Goal: Task Accomplishment & Management: Manage account settings

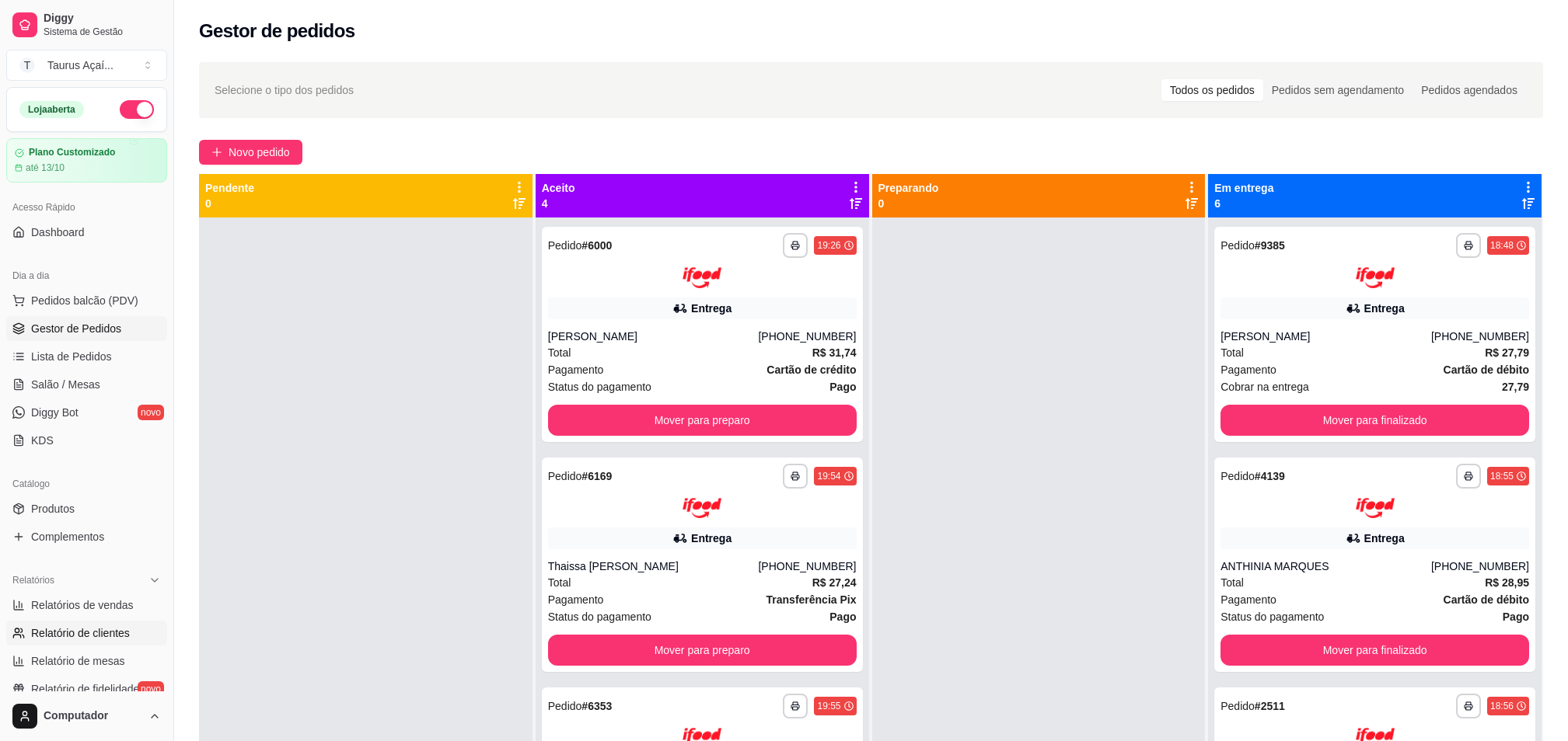
scroll to position [104, 0]
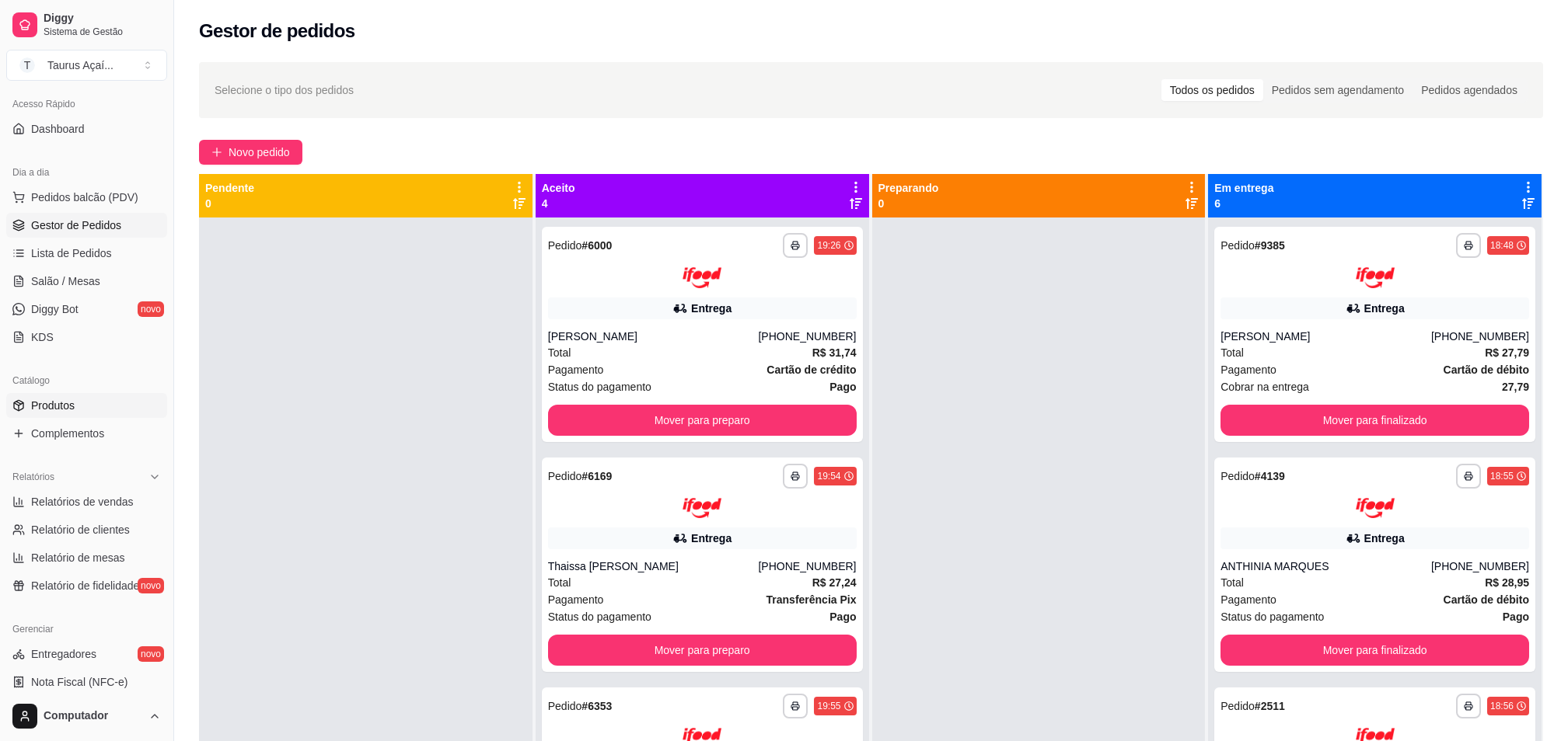
click at [78, 402] on link "Produtos" at bounding box center [86, 405] width 161 height 25
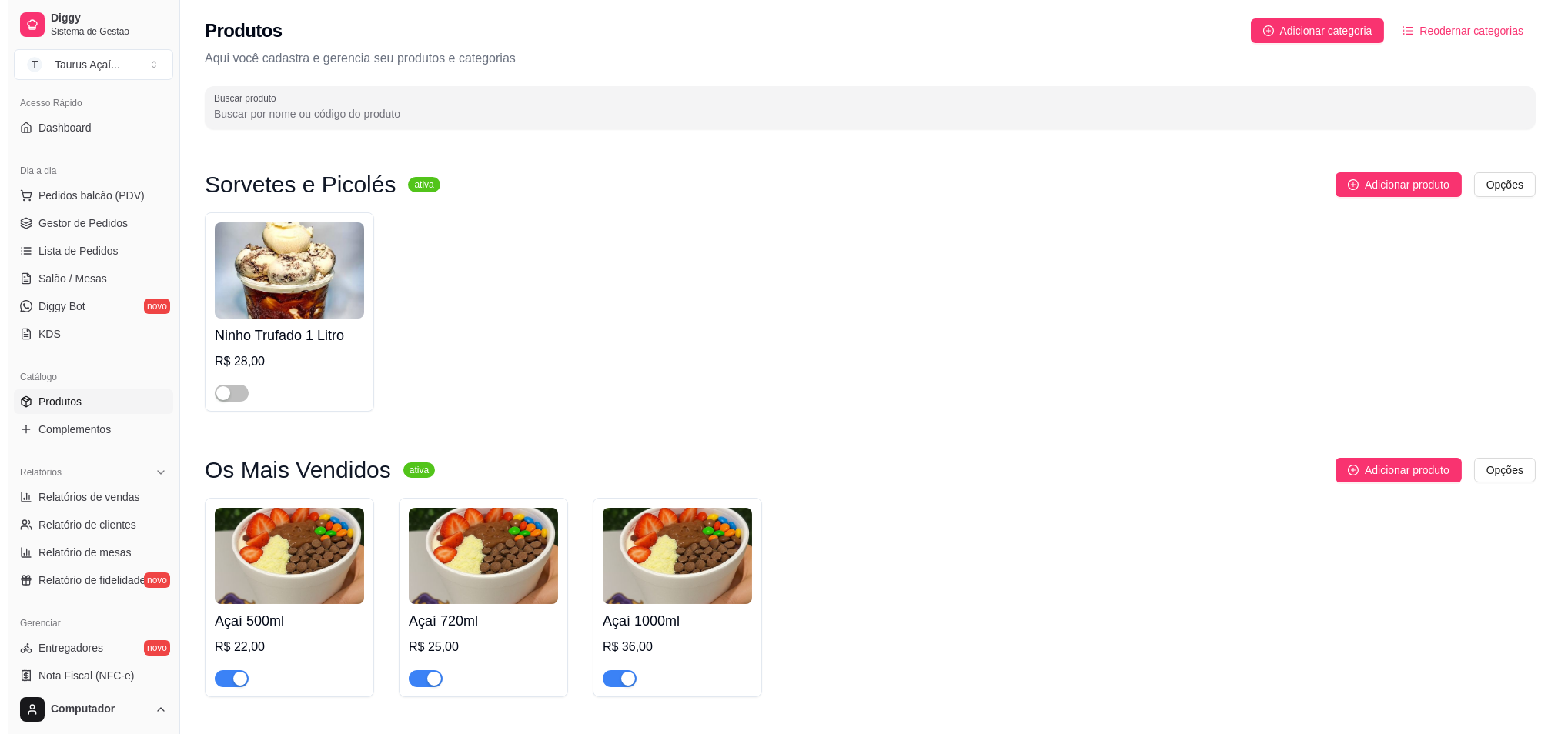
scroll to position [205, 0]
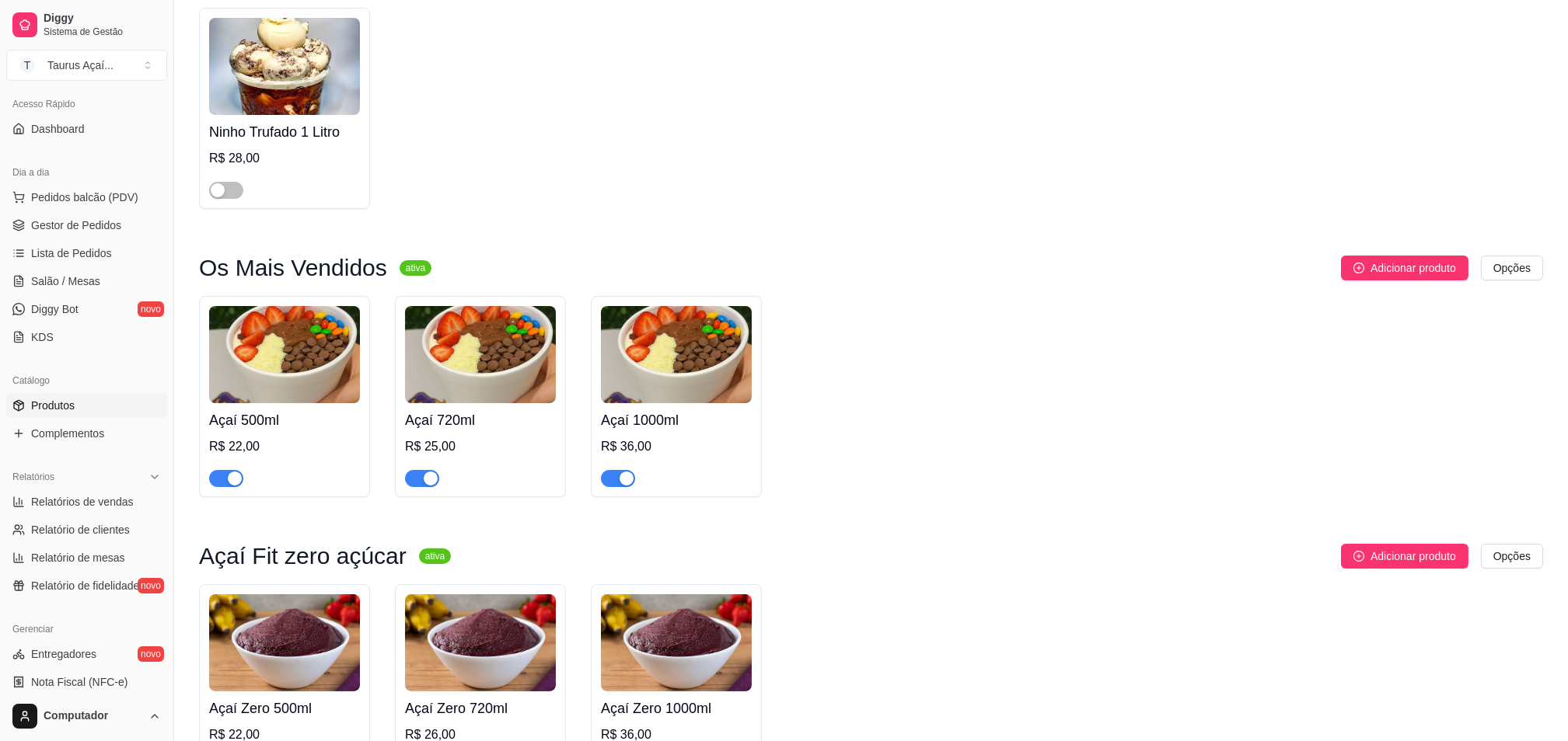
click at [266, 362] on img at bounding box center [284, 355] width 150 height 97
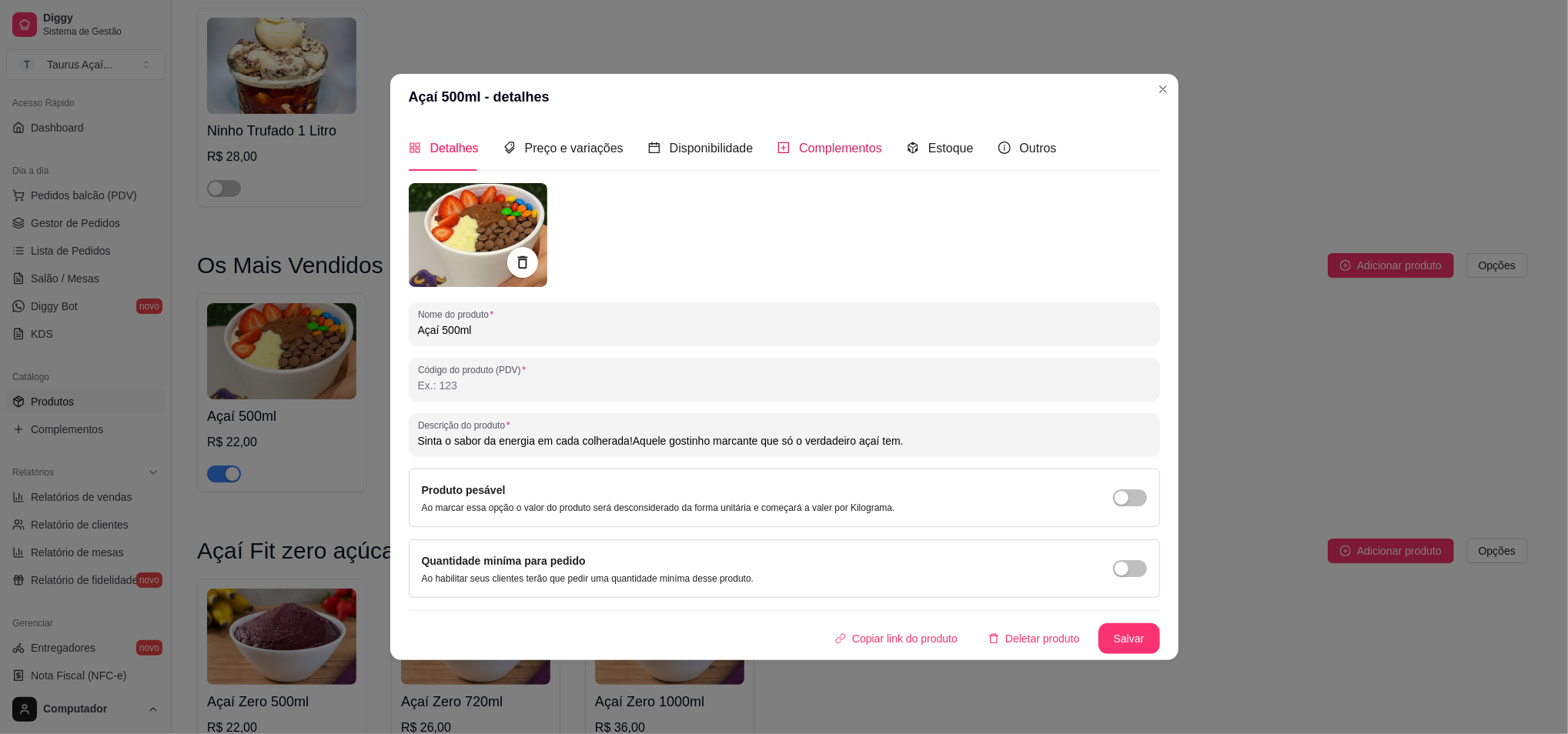
click at [807, 145] on span "Complementos" at bounding box center [840, 148] width 83 height 13
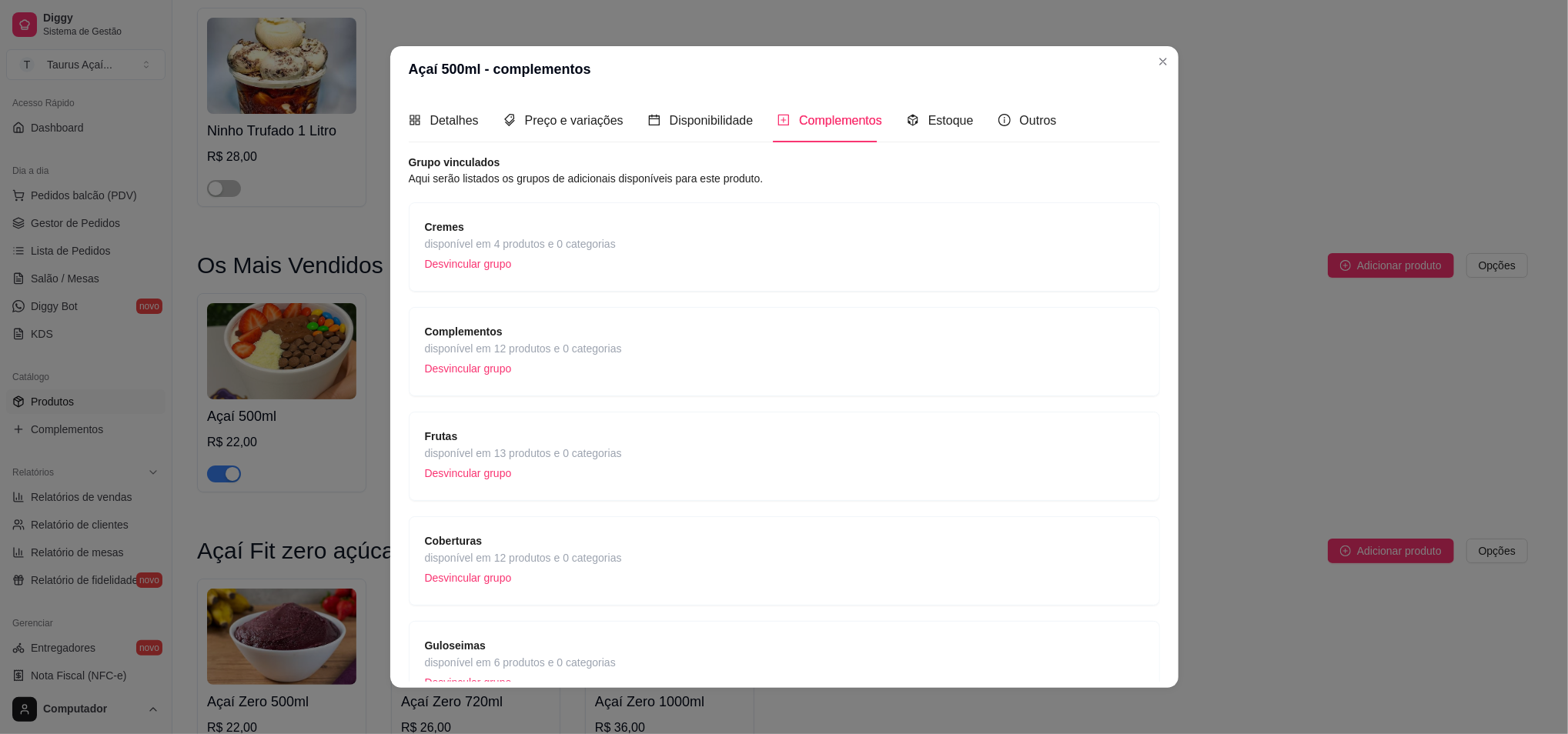
click at [899, 234] on div "Cremes disponível em 4 produtos e 0 categorias Desvincular grupo" at bounding box center [784, 247] width 719 height 57
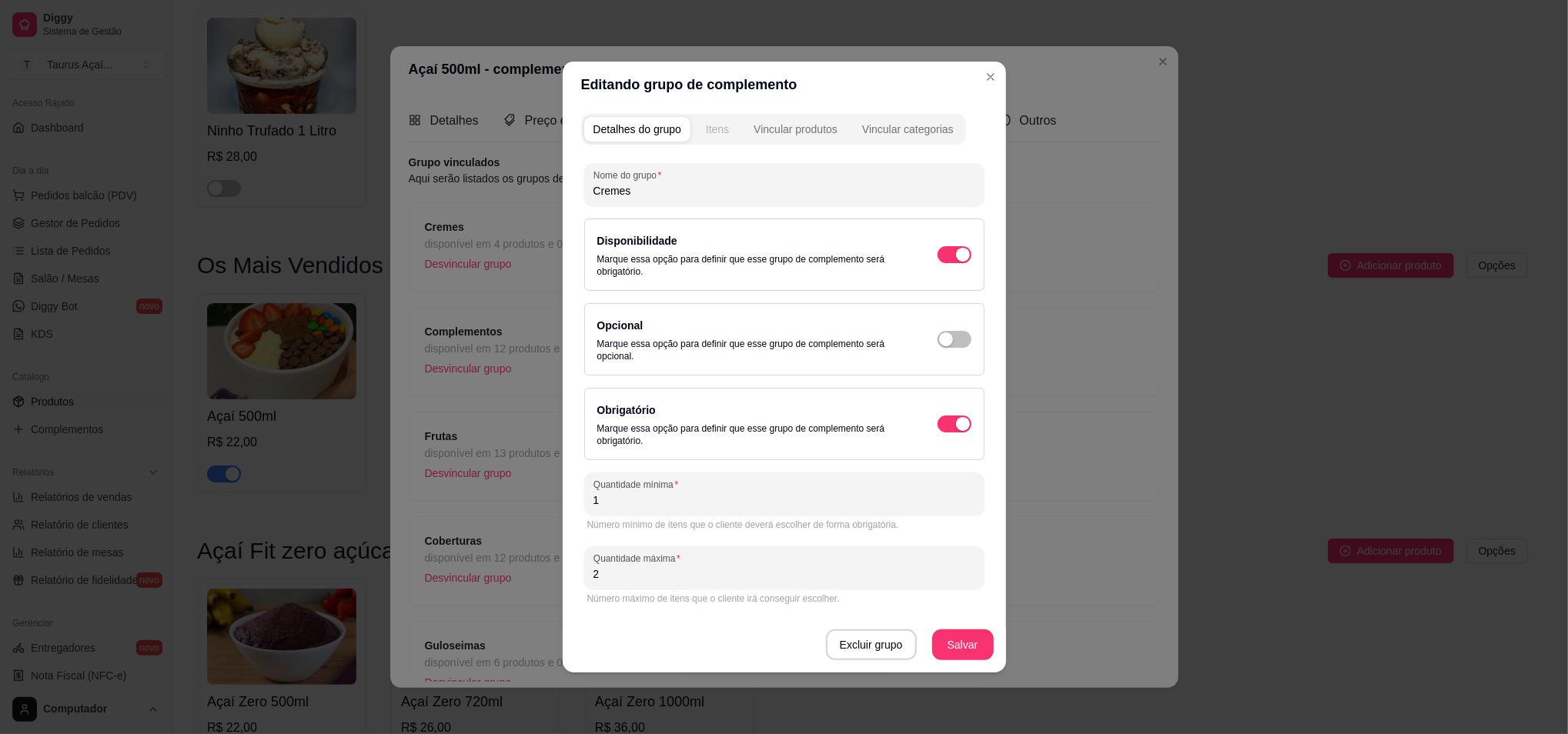
click at [712, 131] on div "Itens" at bounding box center [717, 129] width 23 height 16
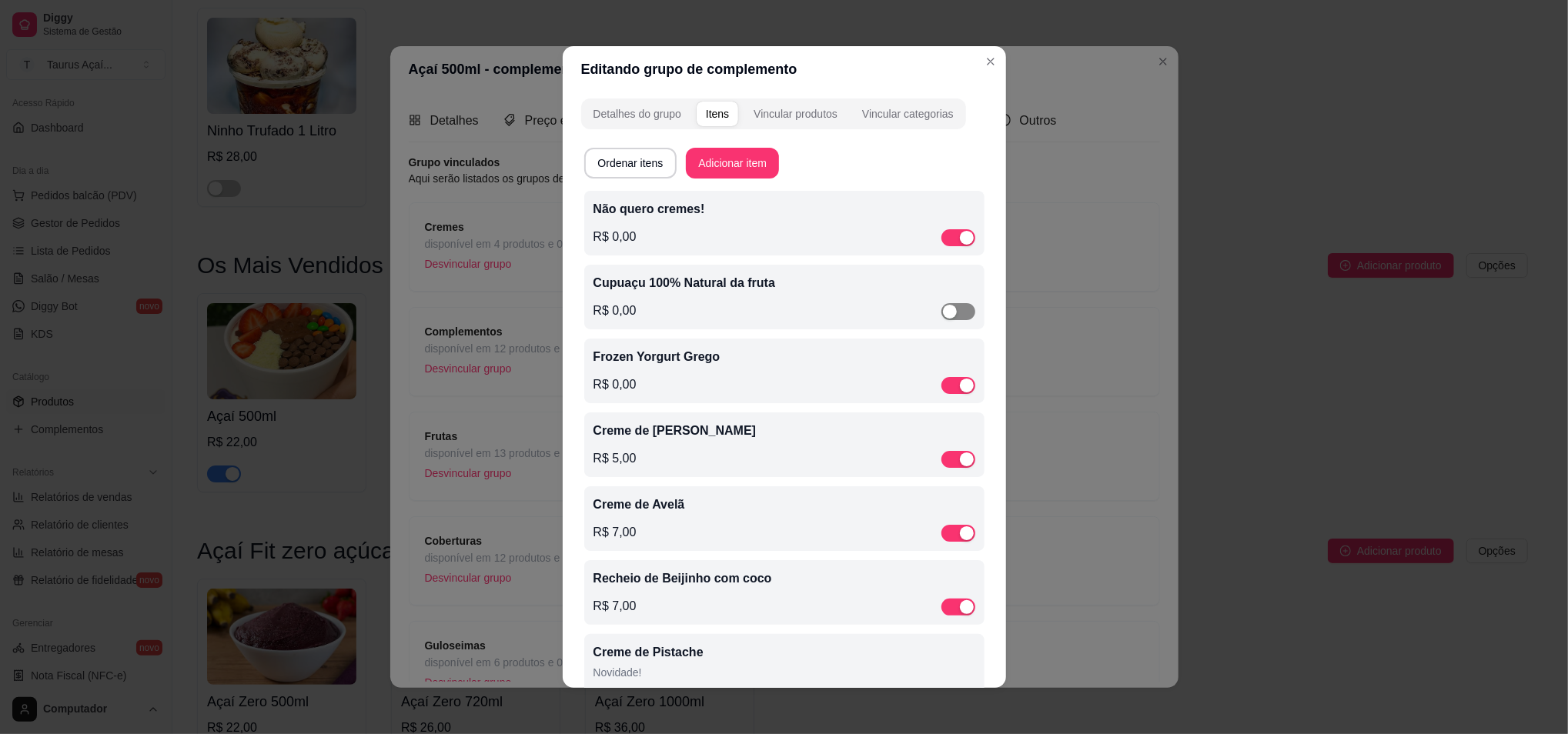
click at [944, 308] on span "button" at bounding box center [958, 312] width 34 height 17
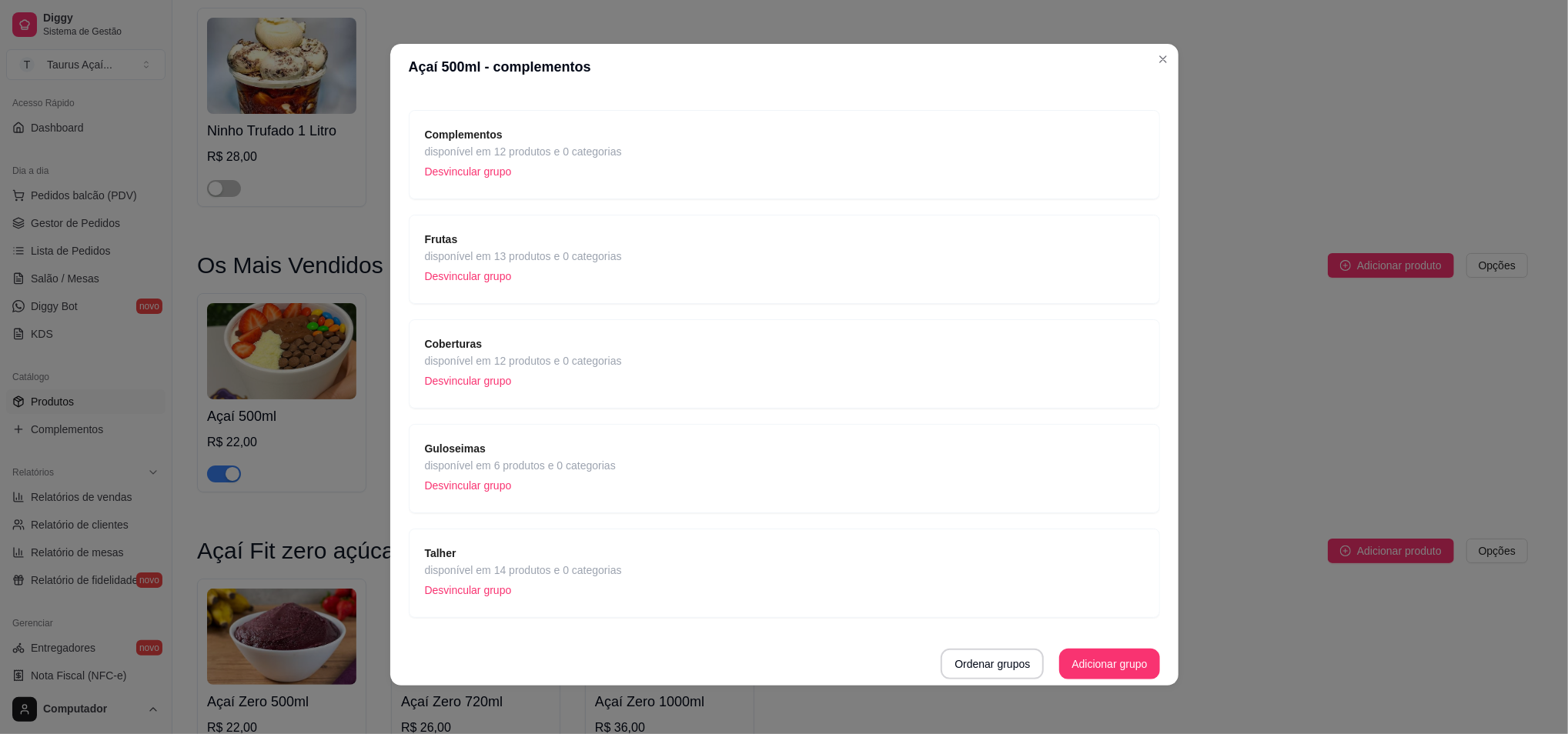
scroll to position [3, 0]
click at [1087, 675] on button "Adicionar grupo" at bounding box center [1109, 664] width 97 height 30
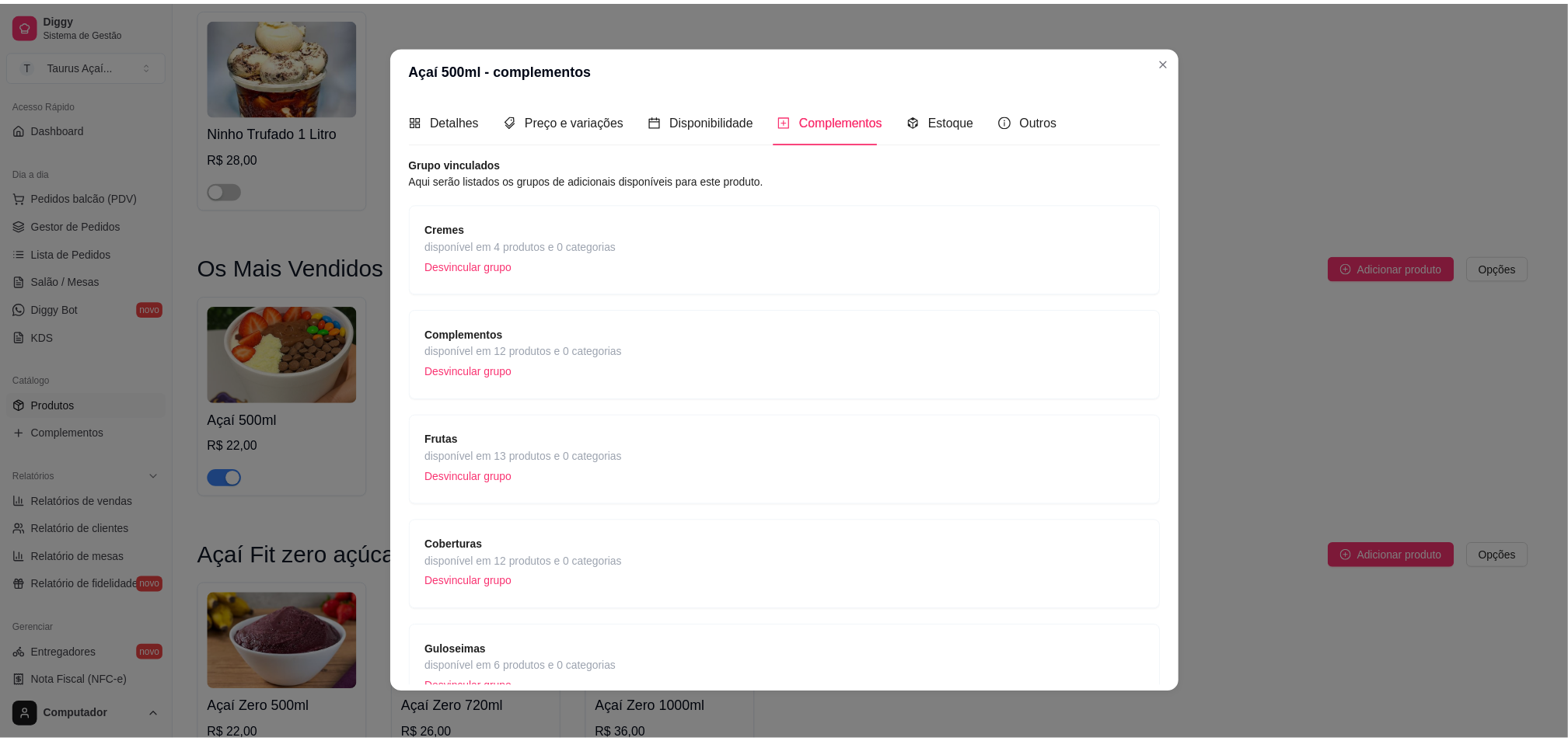
scroll to position [0, 0]
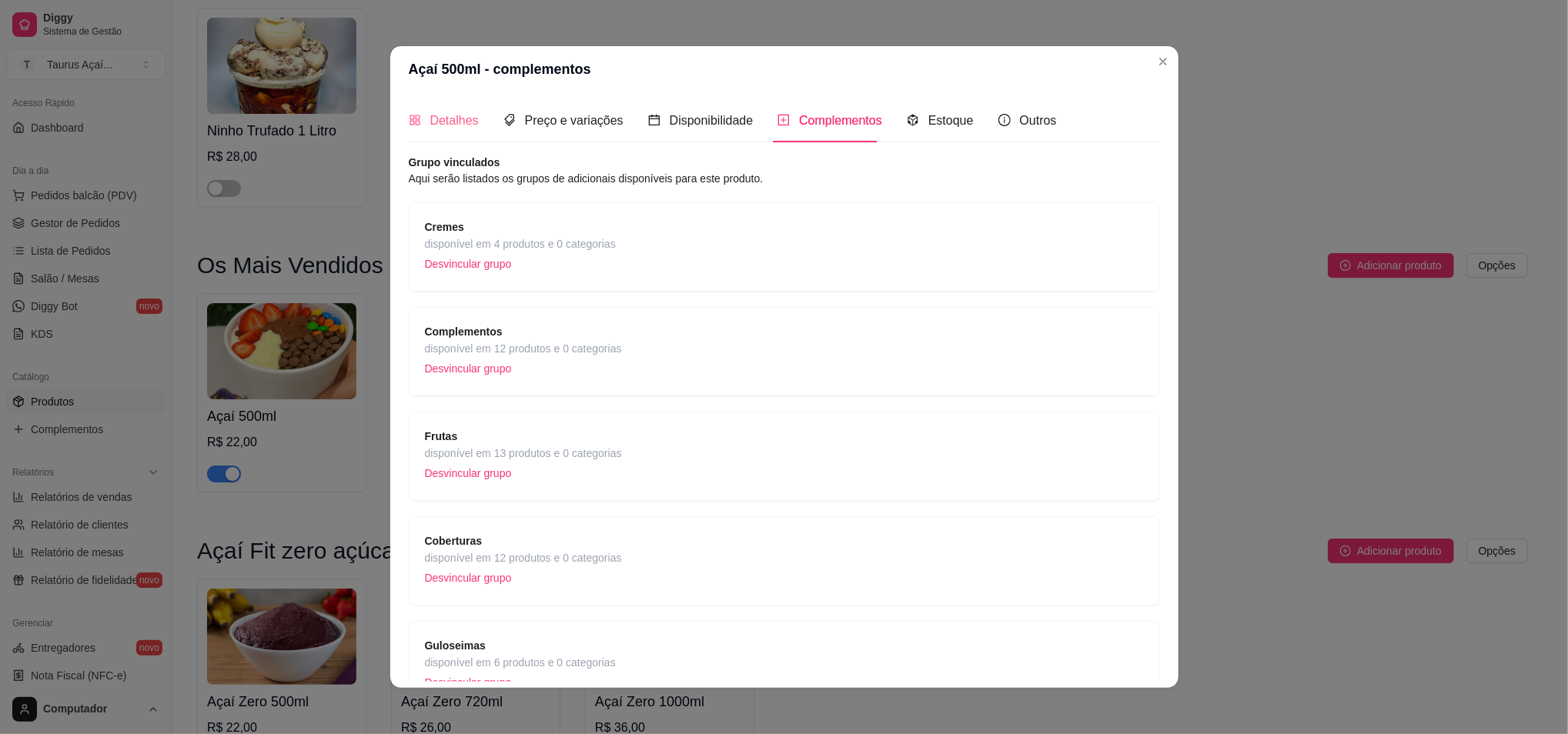
click at [435, 108] on div "Detalhes" at bounding box center [443, 121] width 70 height 44
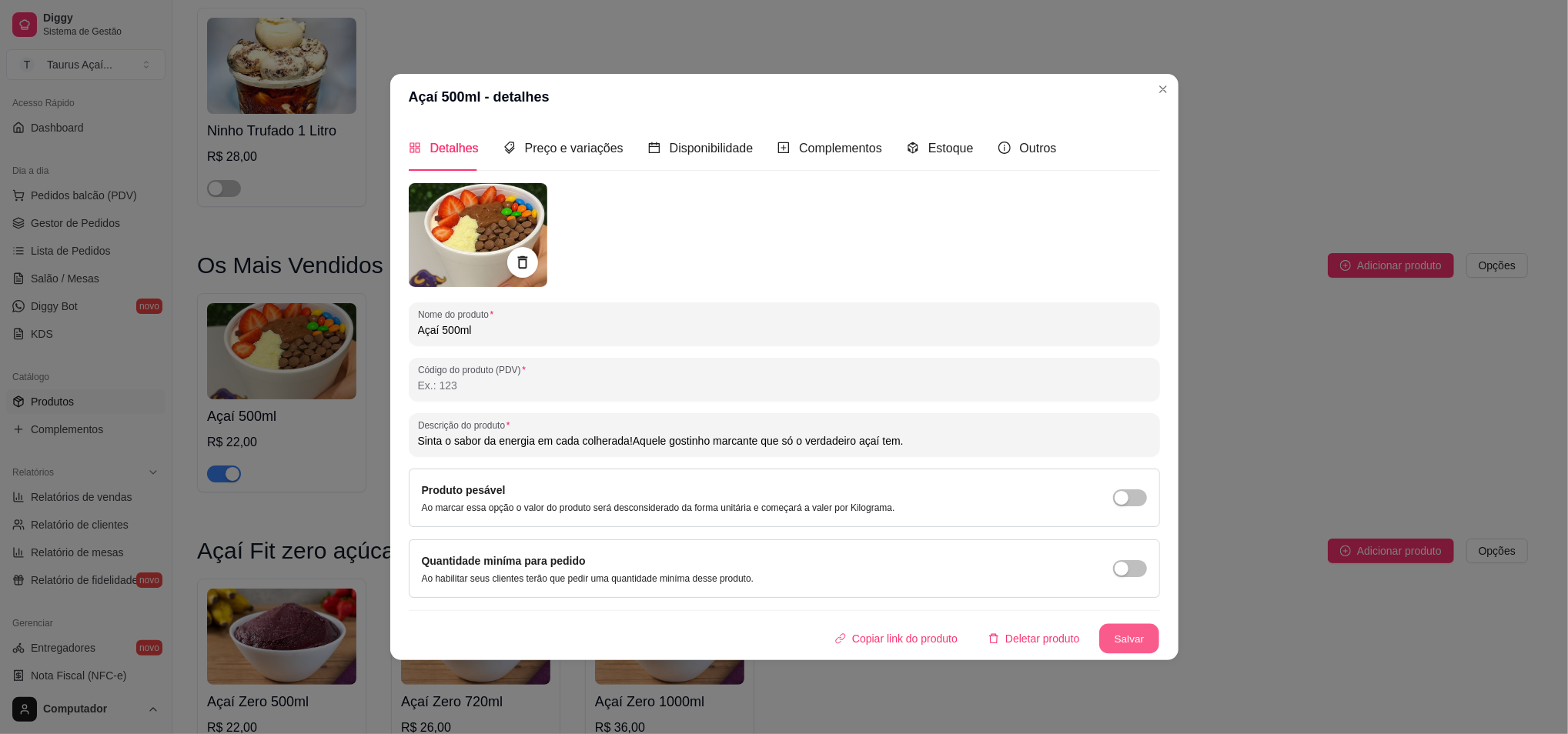
click at [1136, 635] on button "Salvar" at bounding box center [1129, 638] width 60 height 30
type input "Sinta o sabor da energia em cada colherada!Aquele gostinho marcante que só o ve…"
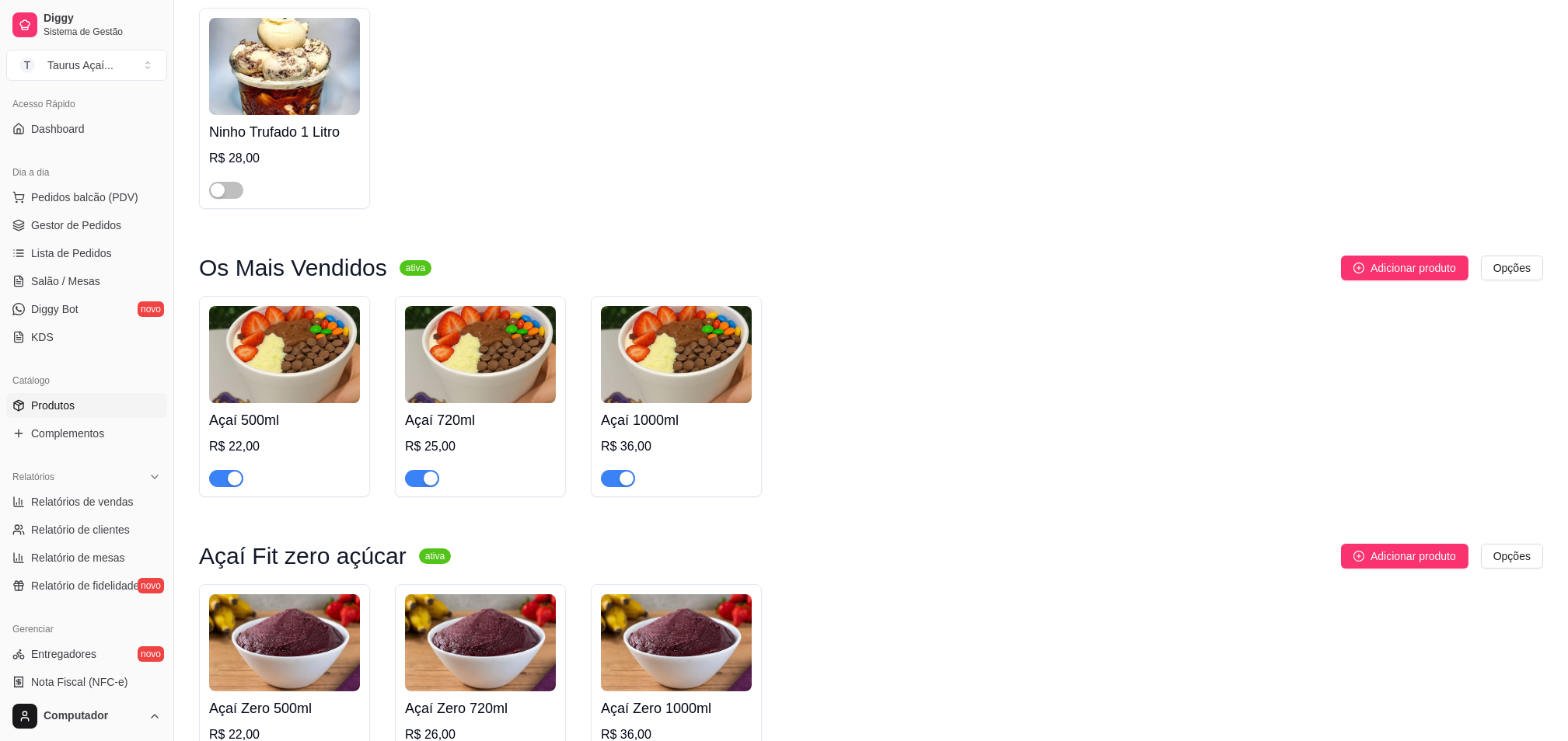
click at [480, 363] on img at bounding box center [480, 355] width 150 height 97
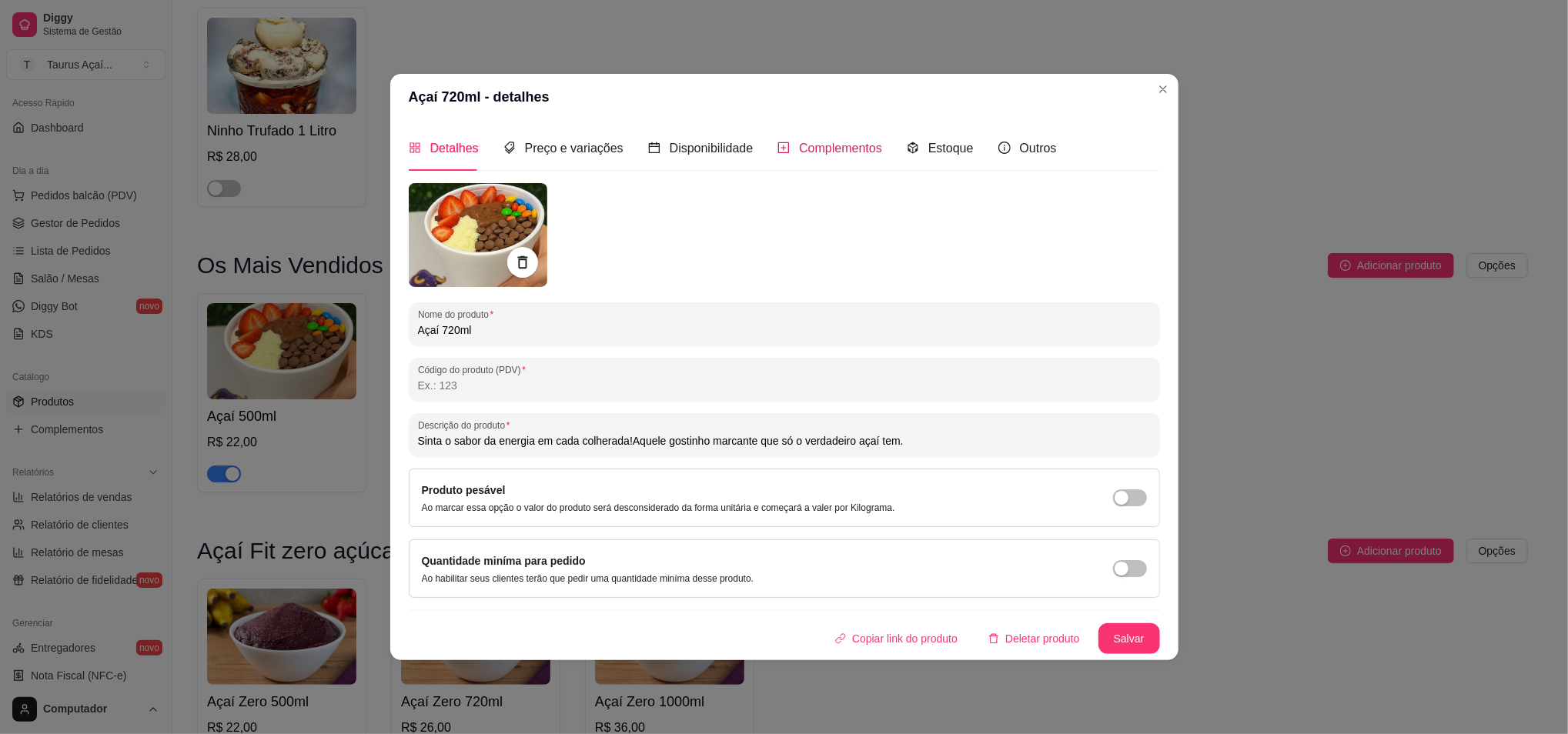
click at [809, 143] on span "Complementos" at bounding box center [840, 148] width 83 height 13
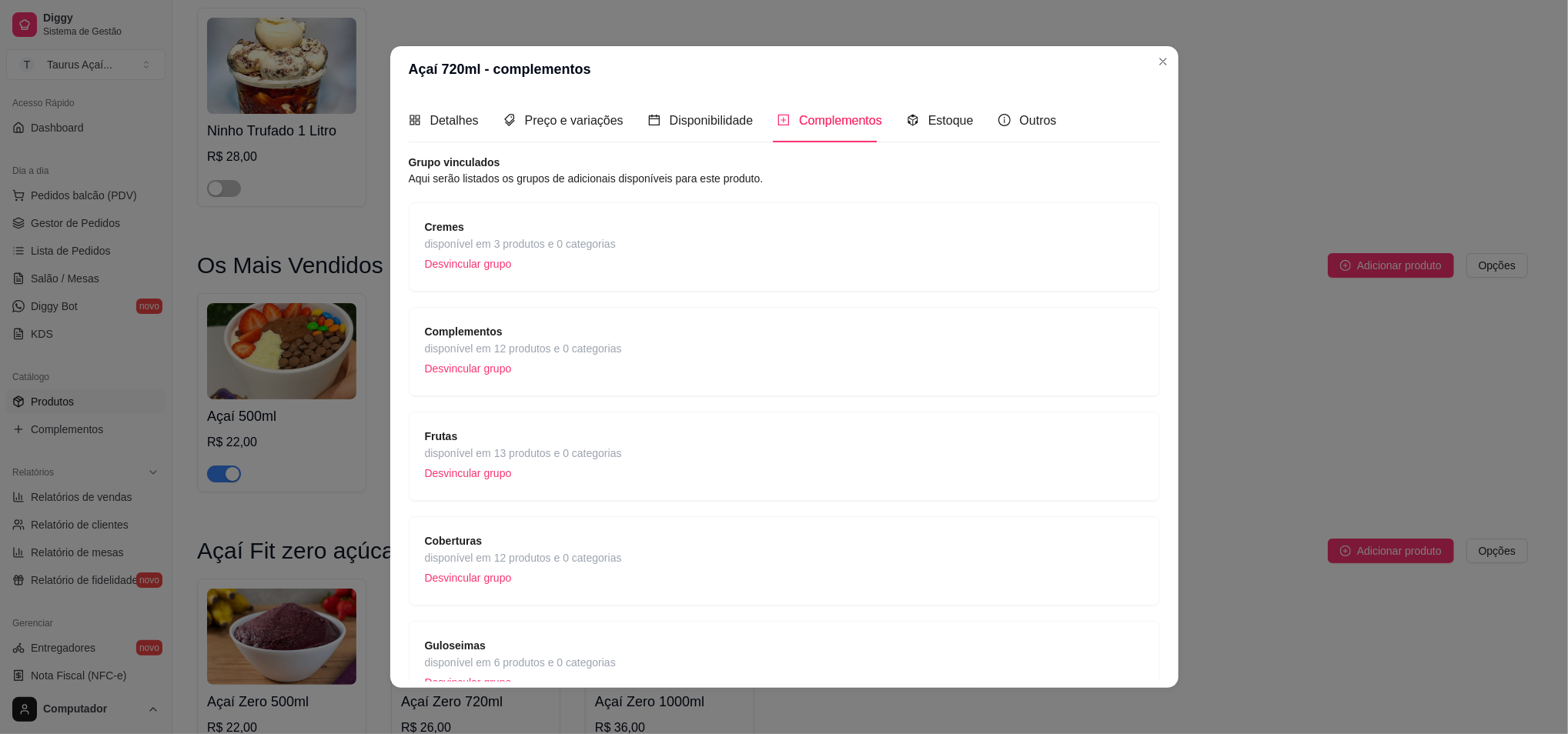
click at [842, 214] on div "Cremes disponível em 3 produtos e 0 categorias Desvincular grupo" at bounding box center [784, 247] width 751 height 89
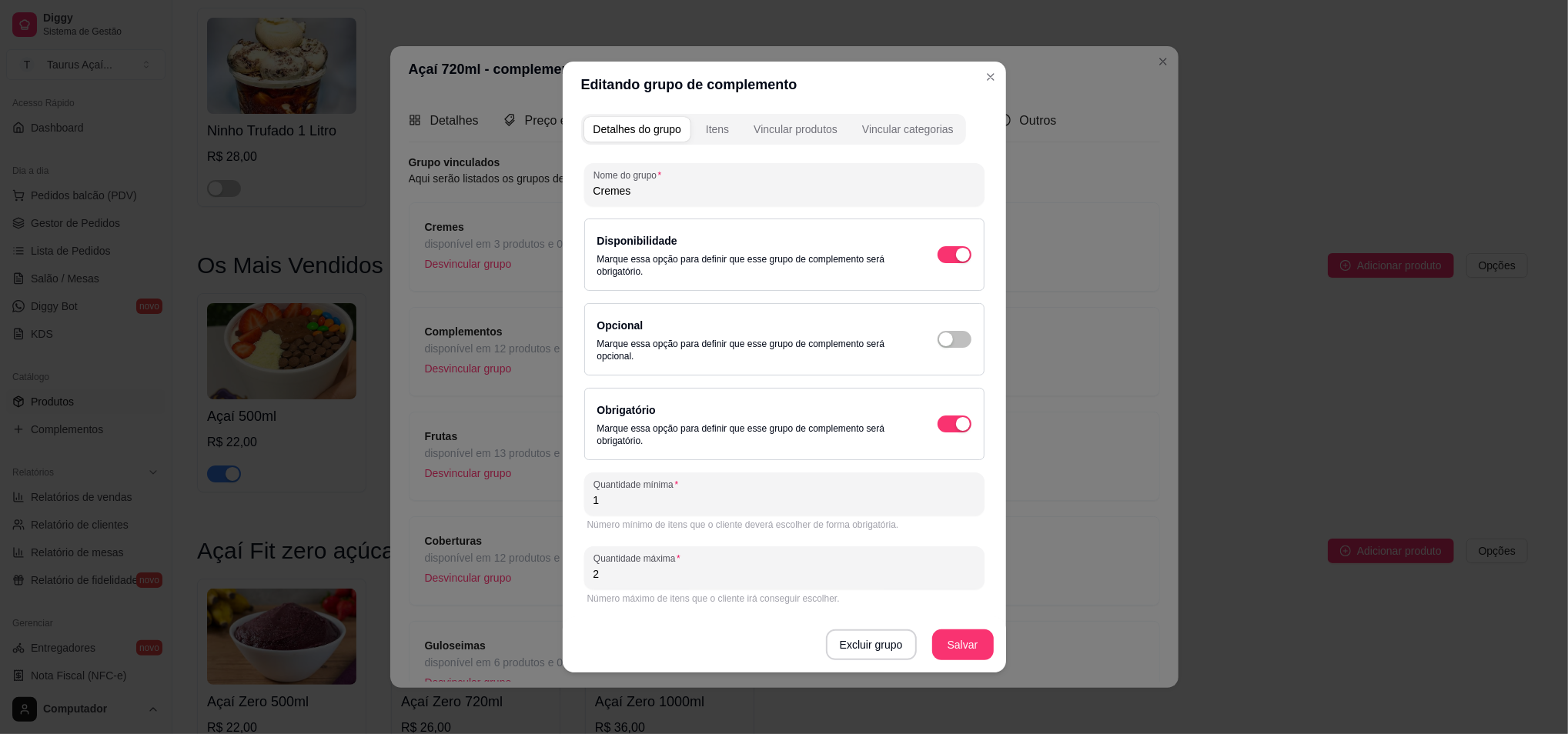
click at [719, 137] on button "Itens" at bounding box center [717, 129] width 42 height 24
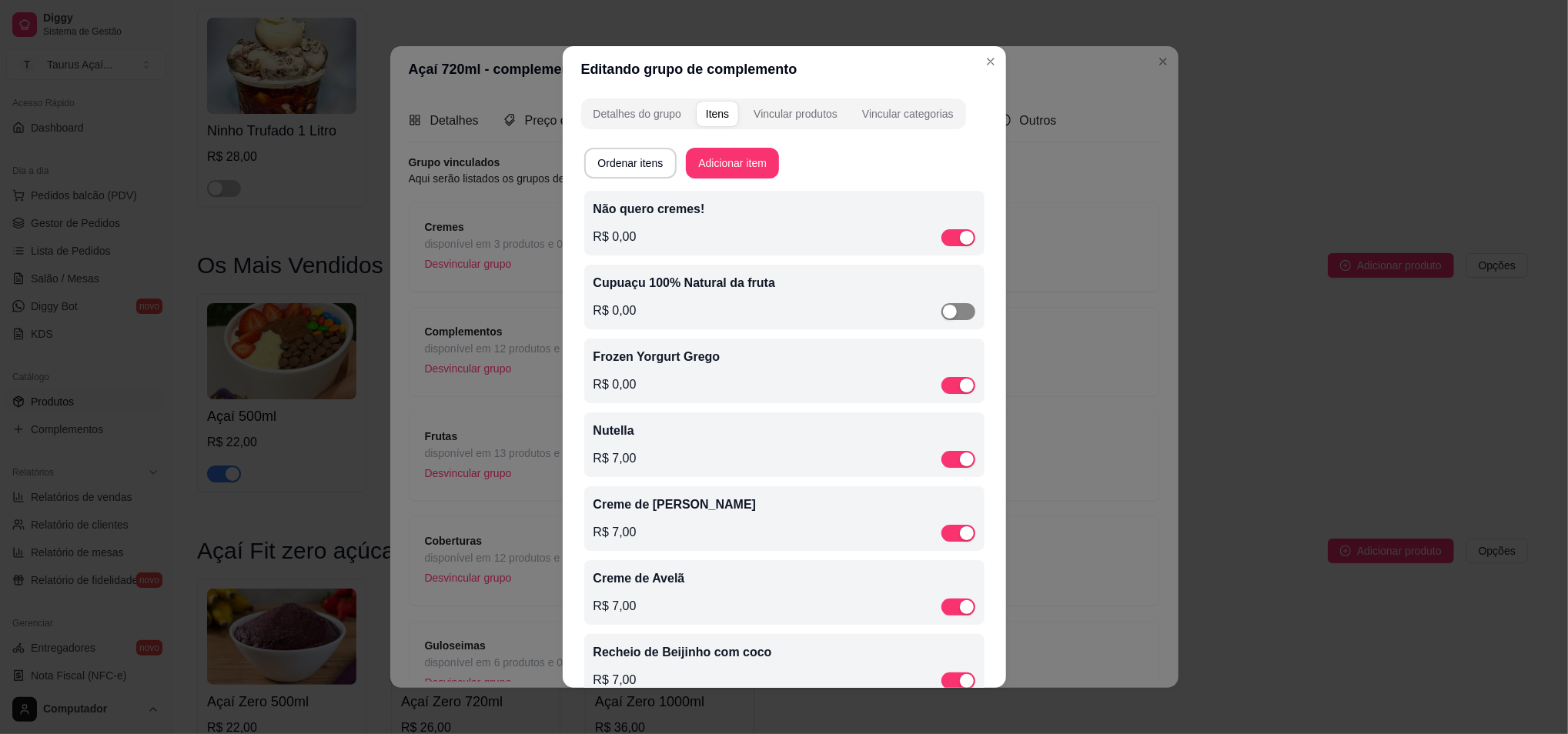
click at [946, 308] on span "button" at bounding box center [958, 312] width 34 height 17
click at [619, 103] on button "Detalhes do grupo" at bounding box center [637, 114] width 106 height 24
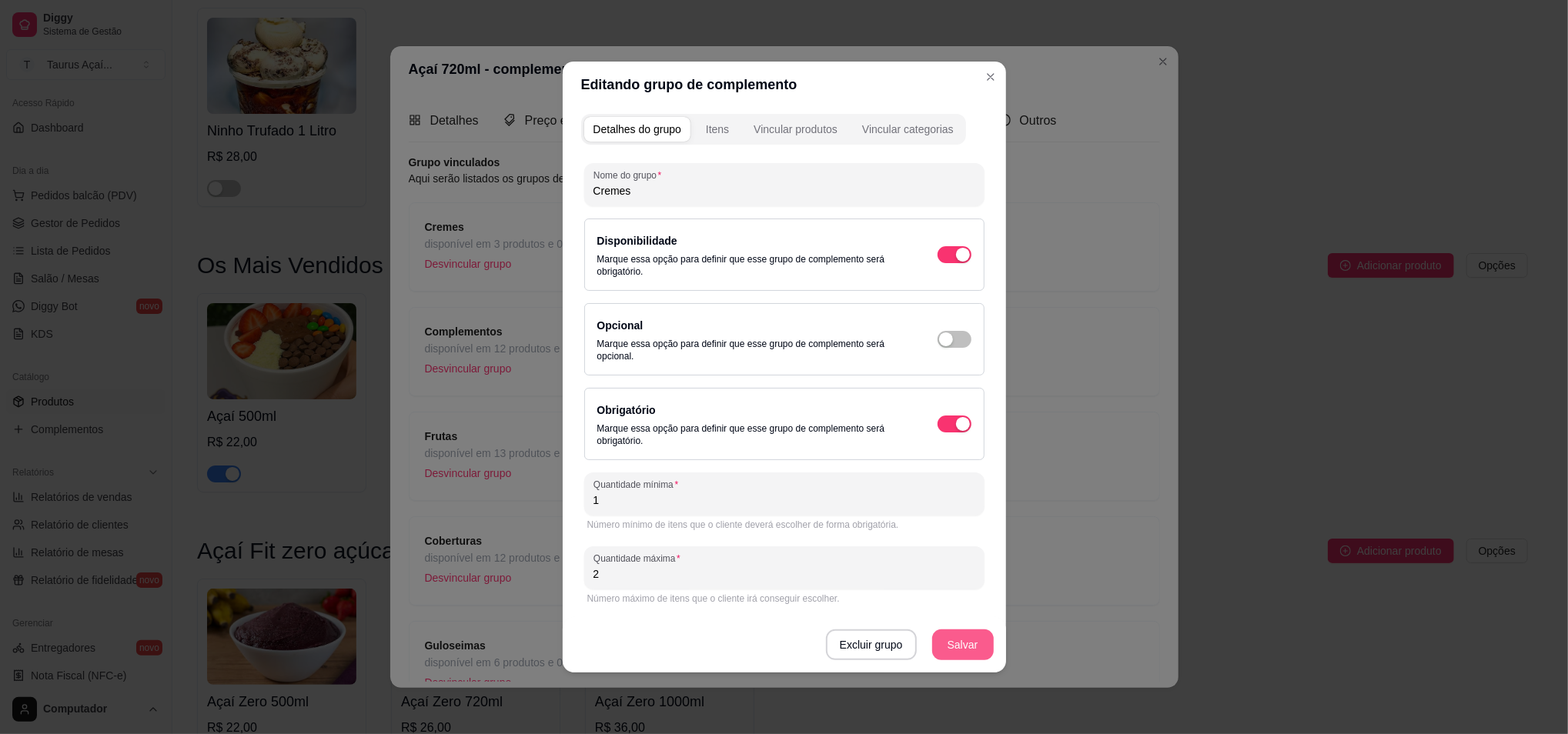
click at [971, 635] on button "Salvar" at bounding box center [963, 645] width 62 height 31
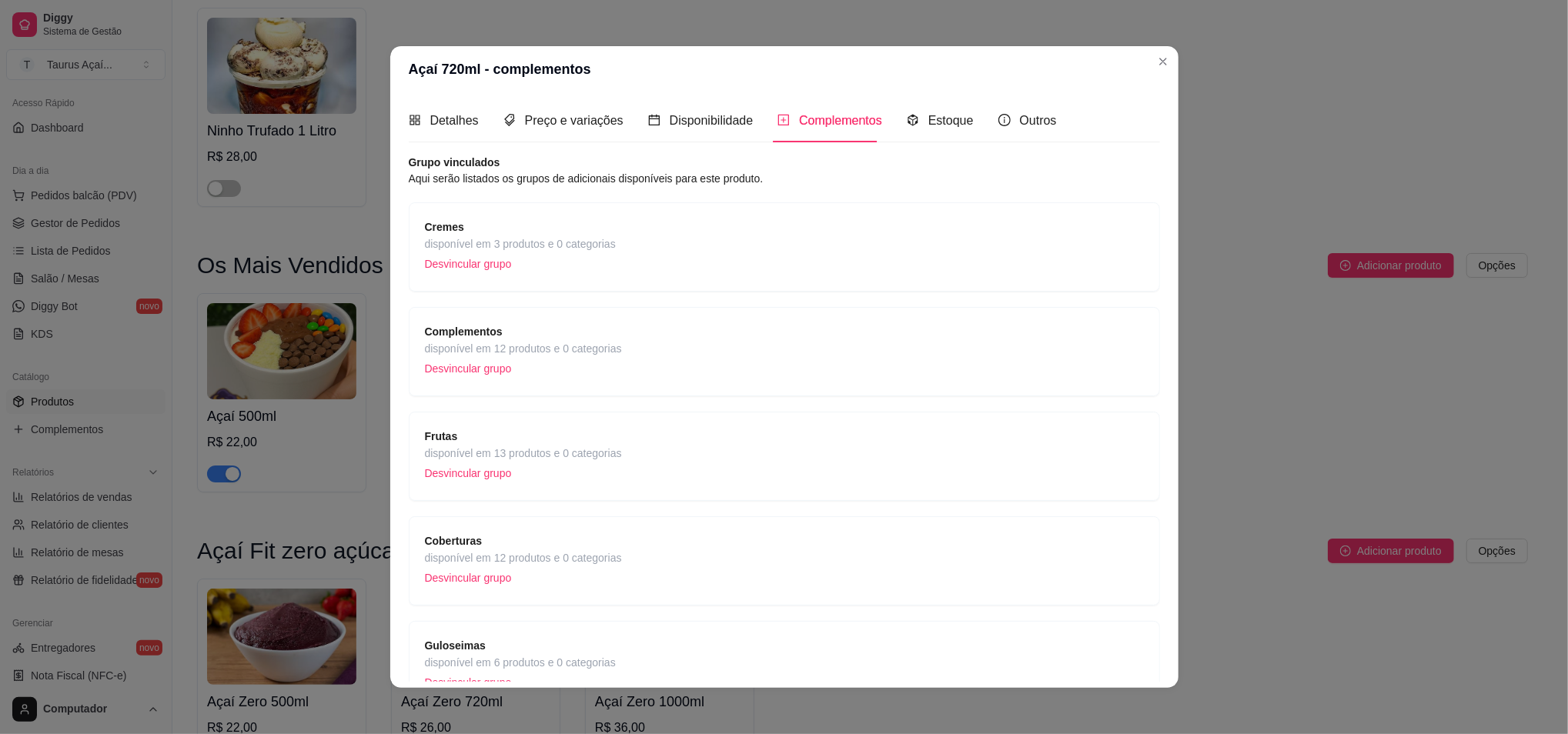
click at [472, 118] on div "Detalhes Preço e variações Disponibilidade Complementos Estoque Outros" at bounding box center [732, 121] width 648 height 44
click at [437, 114] on span "Detalhes" at bounding box center [455, 120] width 49 height 13
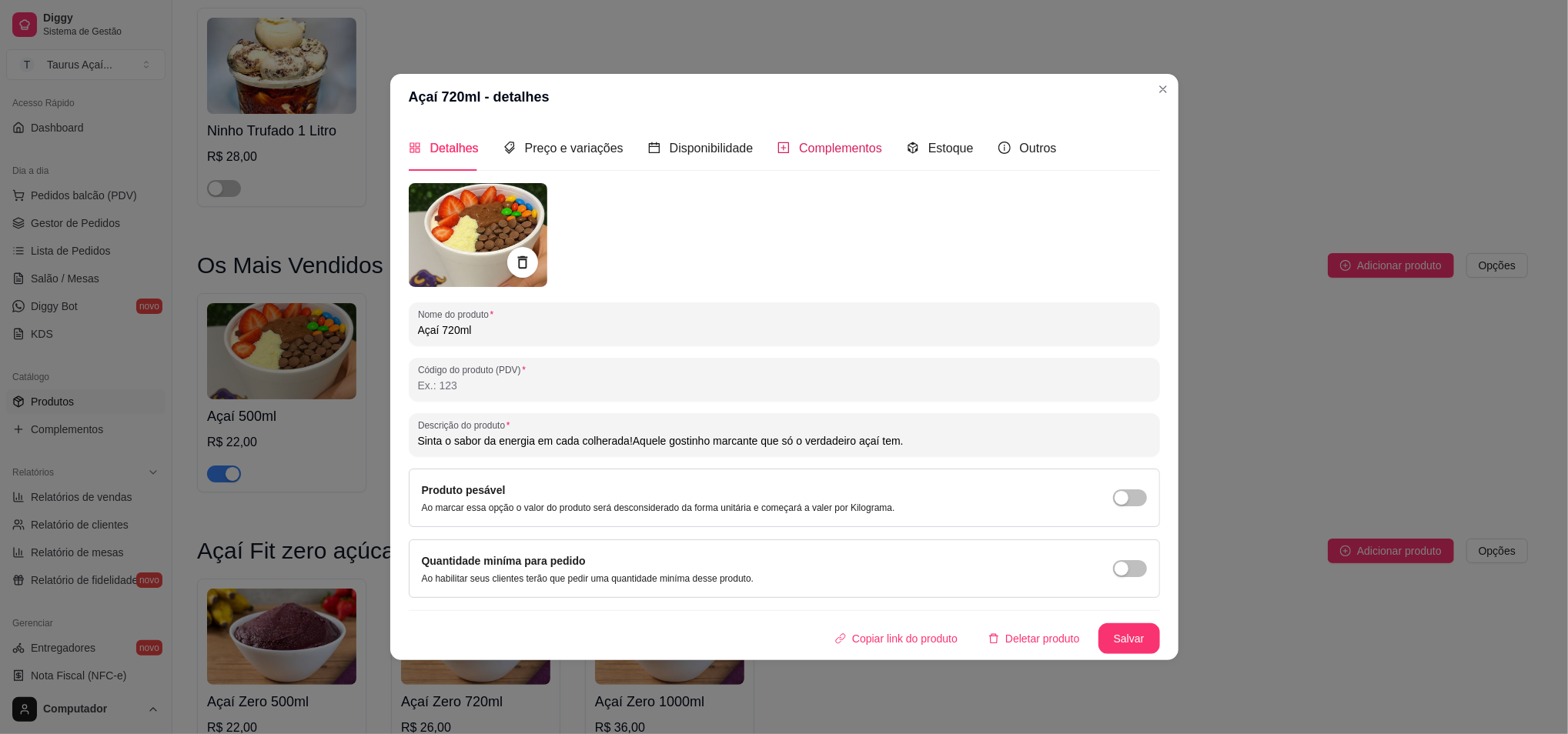
click at [799, 143] on span "Complementos" at bounding box center [840, 148] width 83 height 13
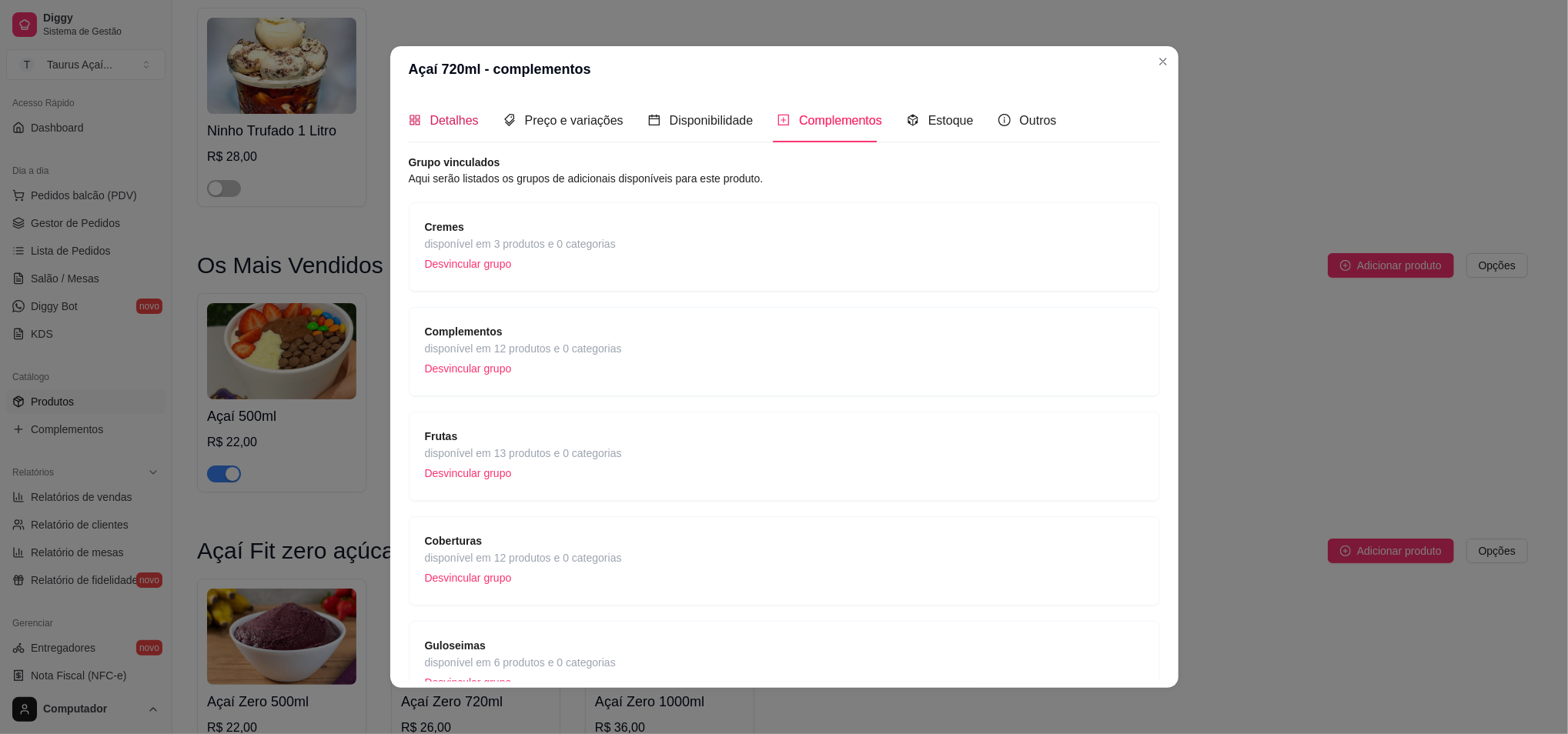
click at [437, 124] on span "Detalhes" at bounding box center [455, 120] width 49 height 13
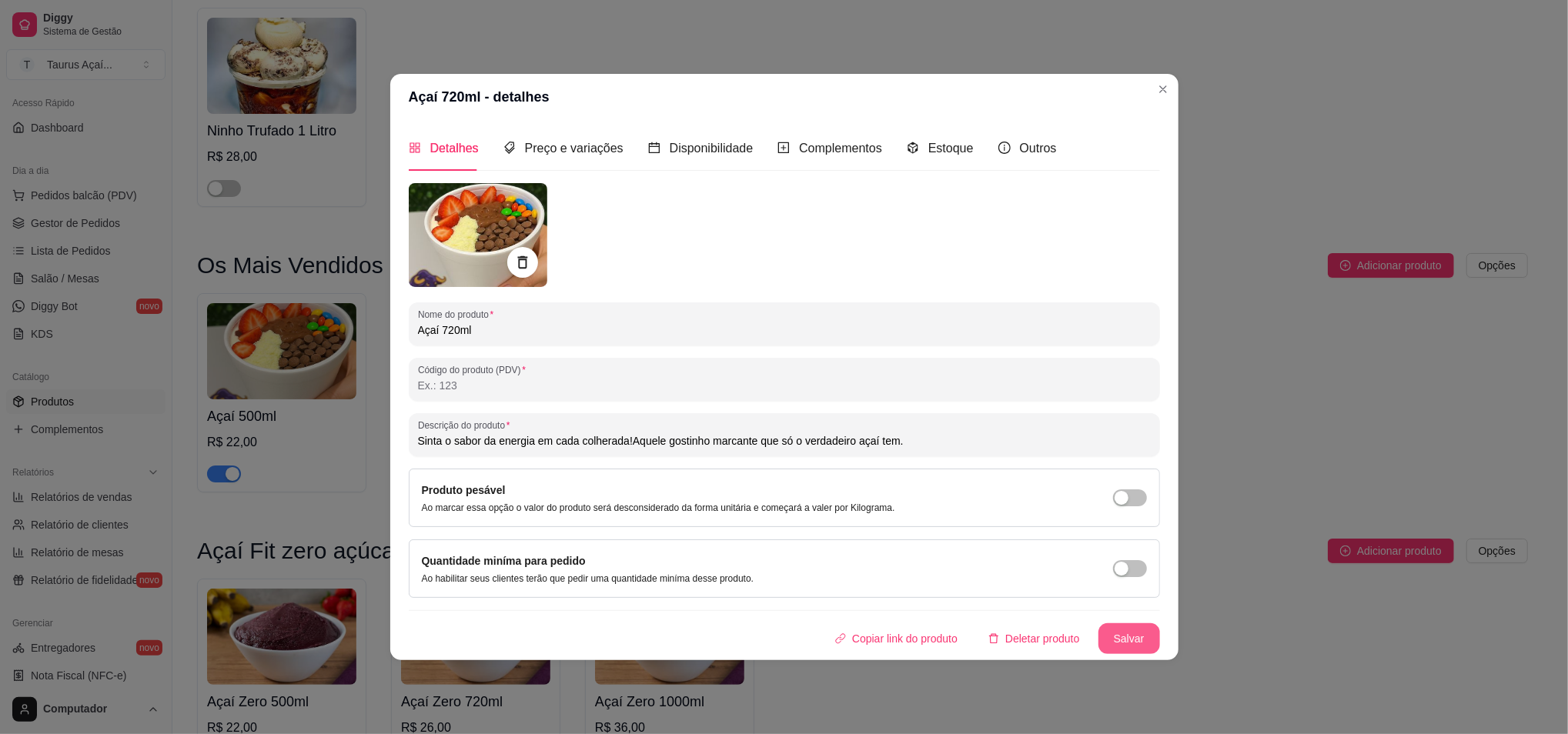
click at [1138, 629] on button "Salvar" at bounding box center [1129, 638] width 62 height 31
type input "Sinta o sabor da energia em cada colherada!Aquele gostinho marcante que só o ve…"
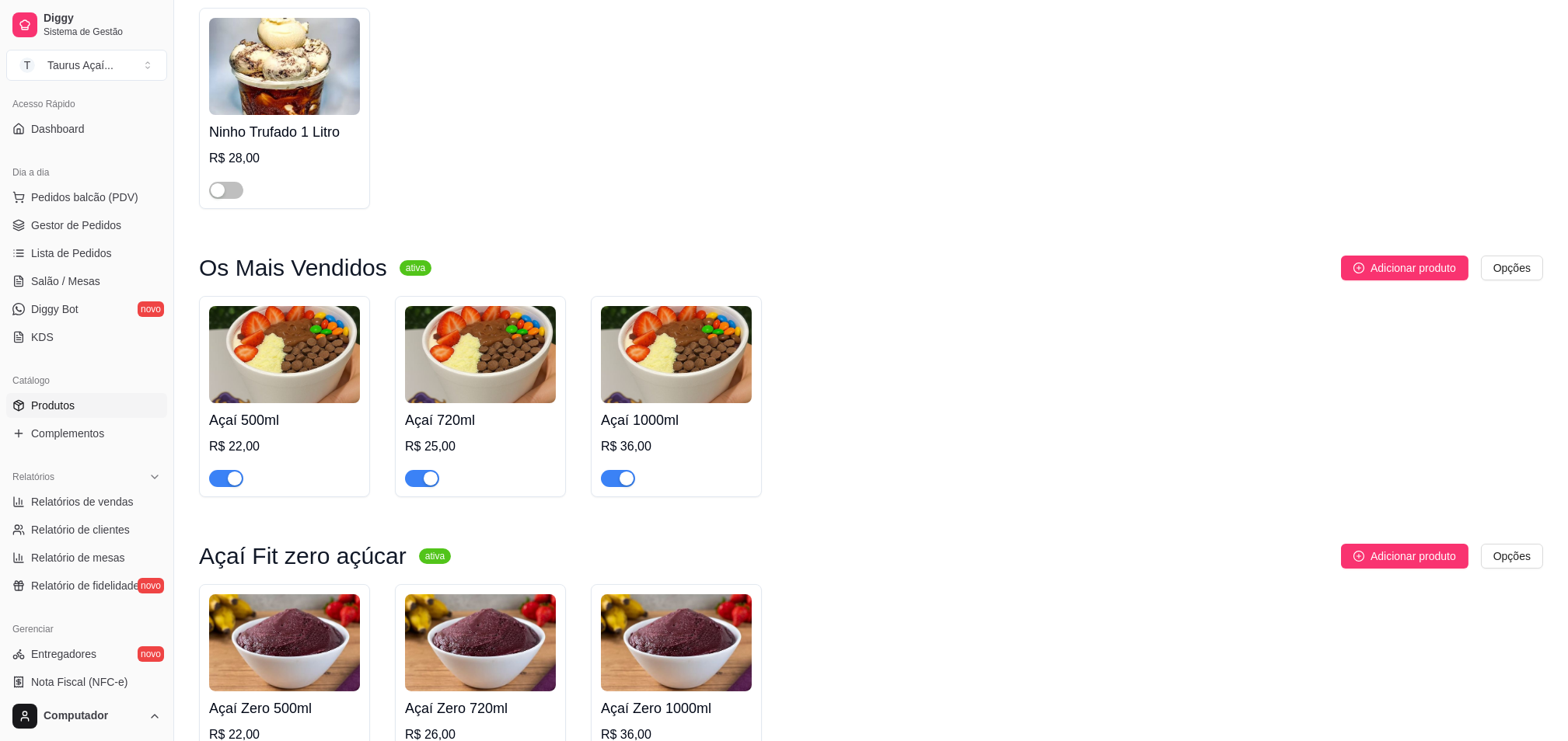
scroll to position [414, 0]
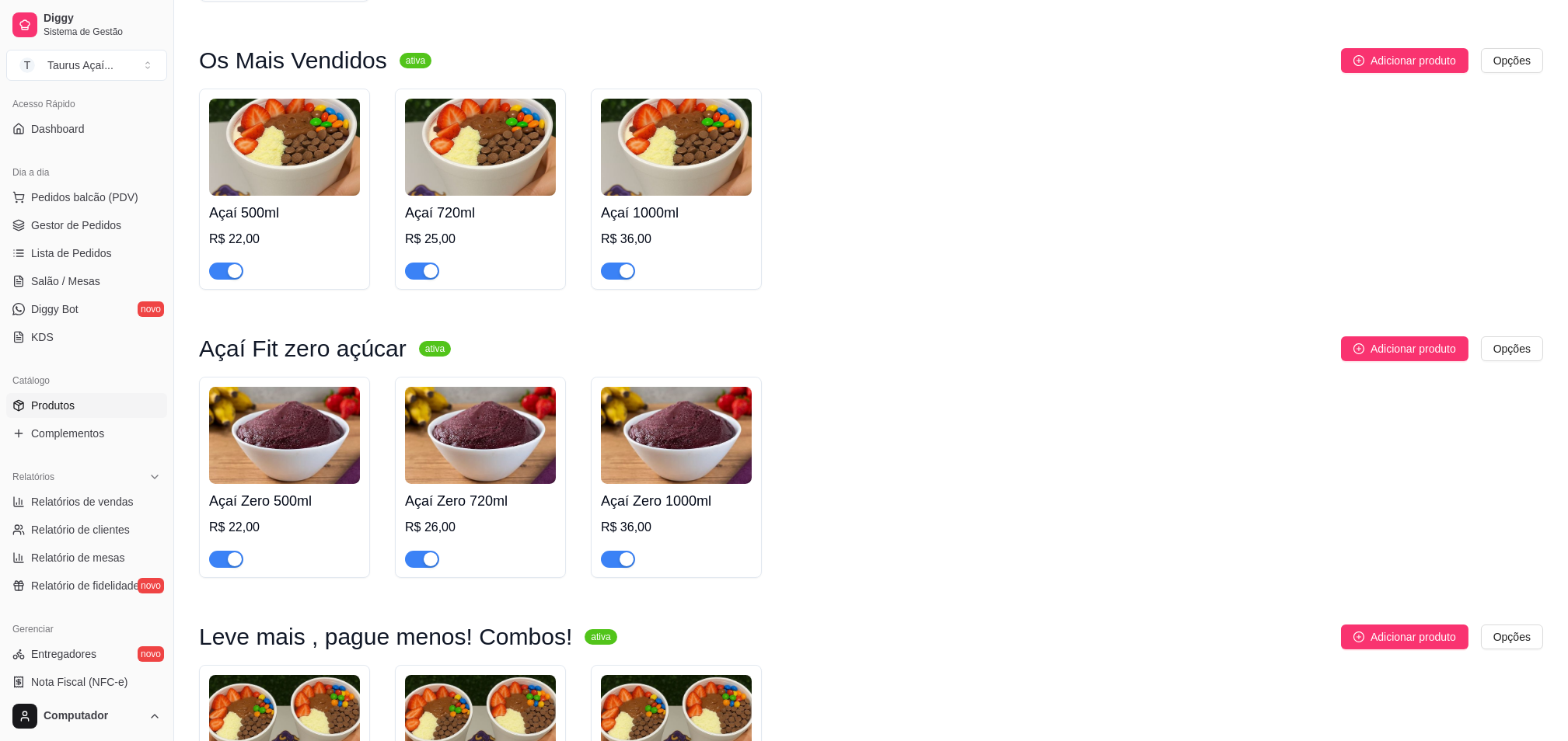
click at [695, 458] on img at bounding box center [676, 435] width 150 height 97
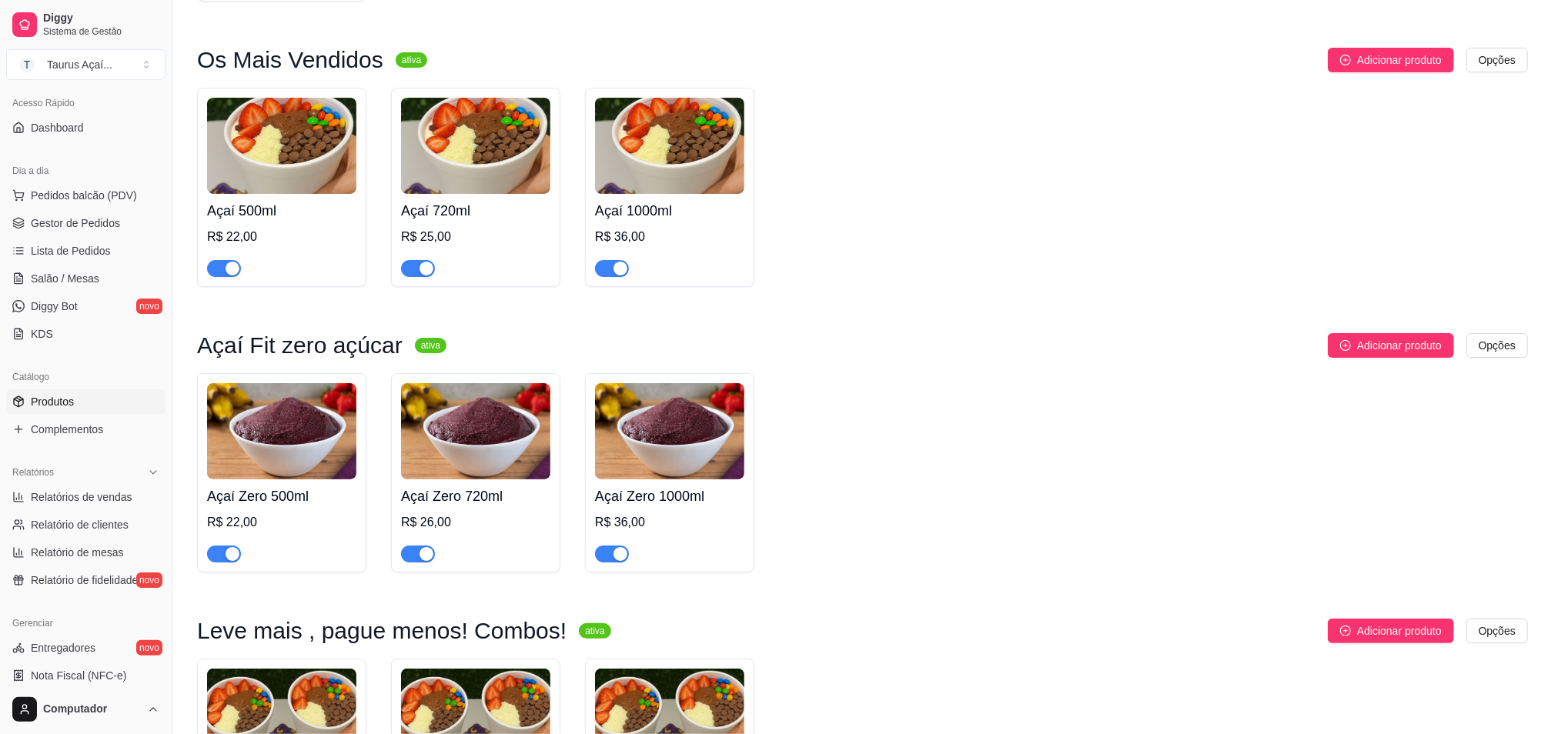
type input "Açaí Fit – 1000lAçaí batido no ponto certo, sem adição de xaropes, perfeito par…"
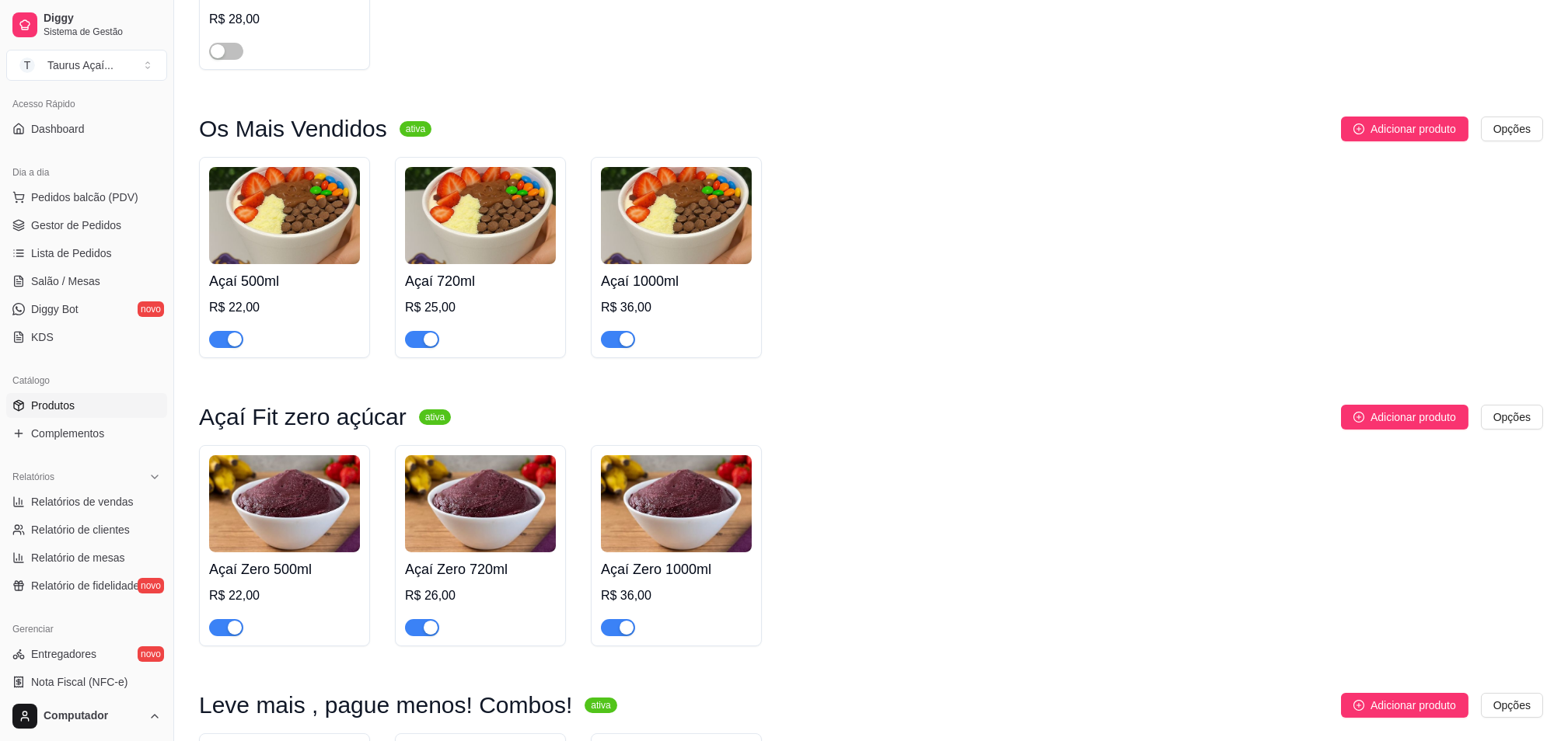
scroll to position [207, 0]
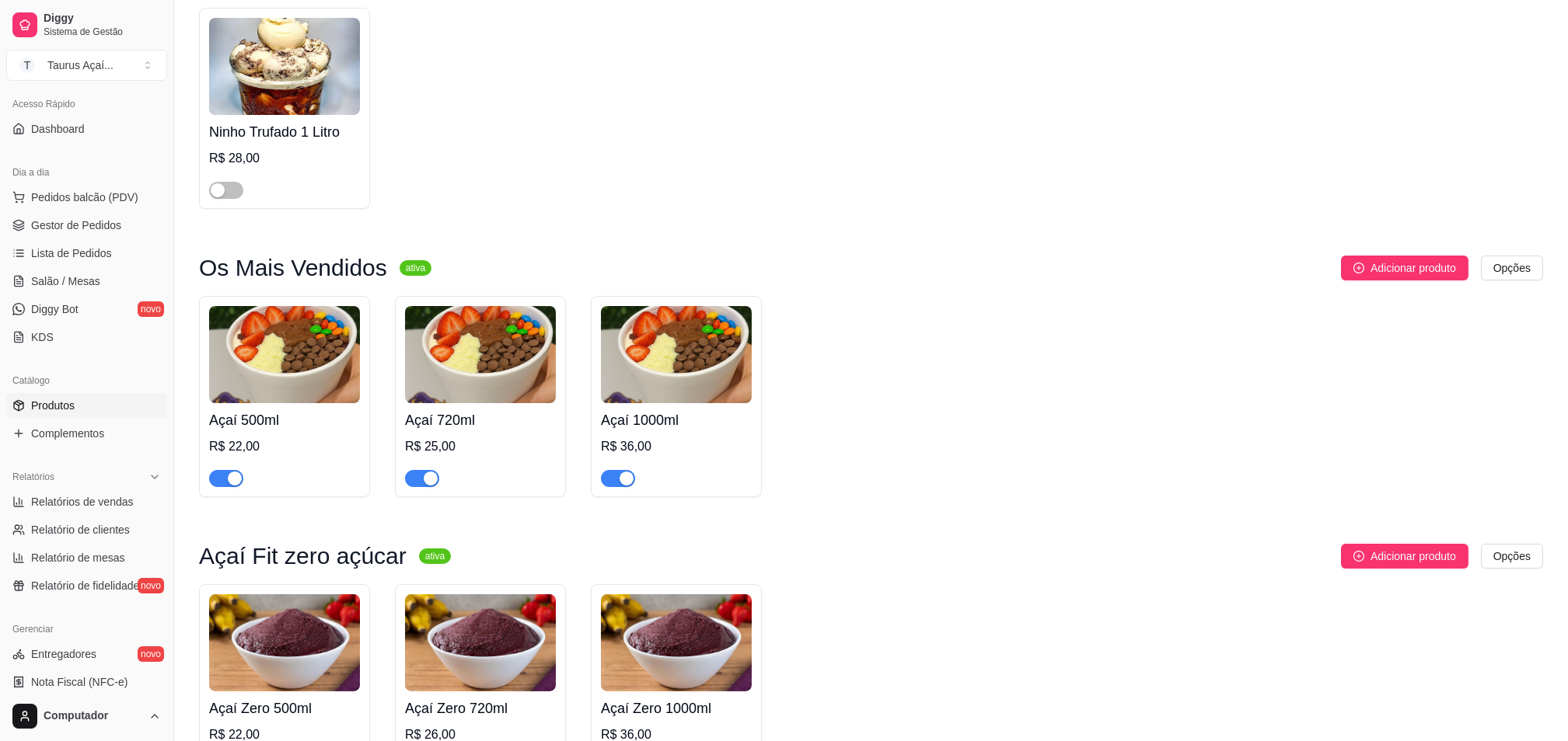
click at [667, 370] on img at bounding box center [676, 355] width 150 height 97
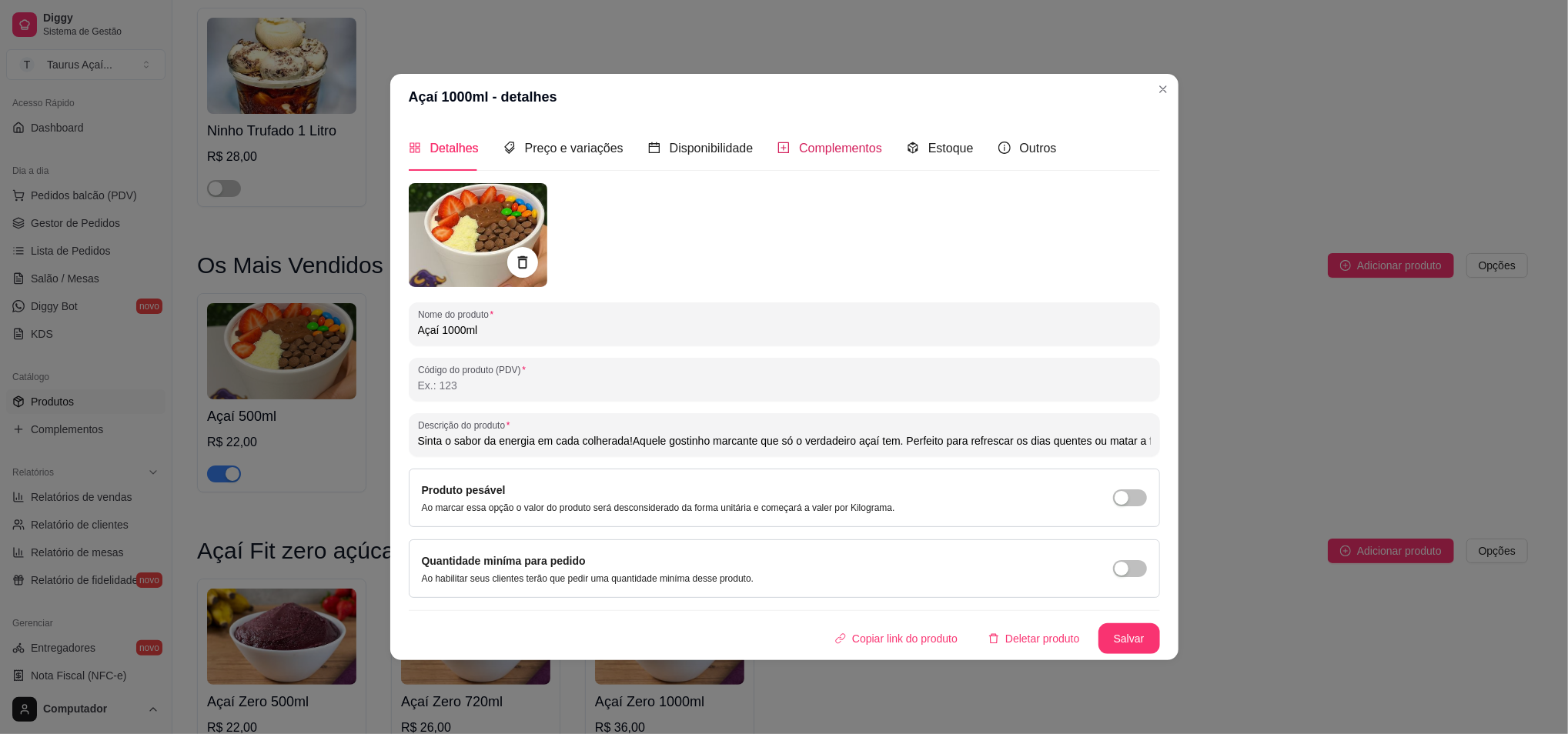
click at [859, 139] on div "Complementos" at bounding box center [829, 148] width 105 height 20
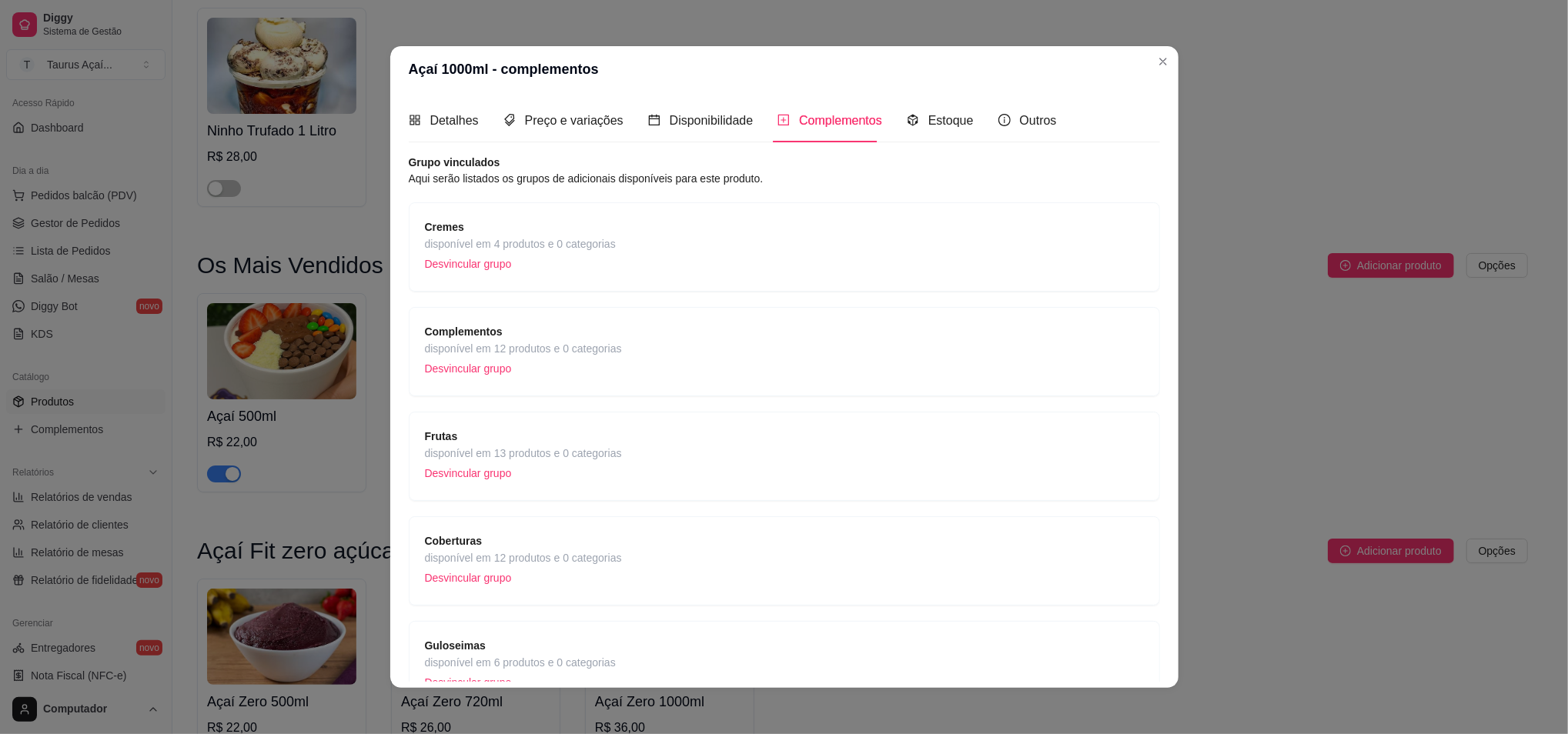
click at [887, 210] on div "Cremes disponível em 4 produtos e 0 categorias Desvincular grupo" at bounding box center [784, 247] width 751 height 89
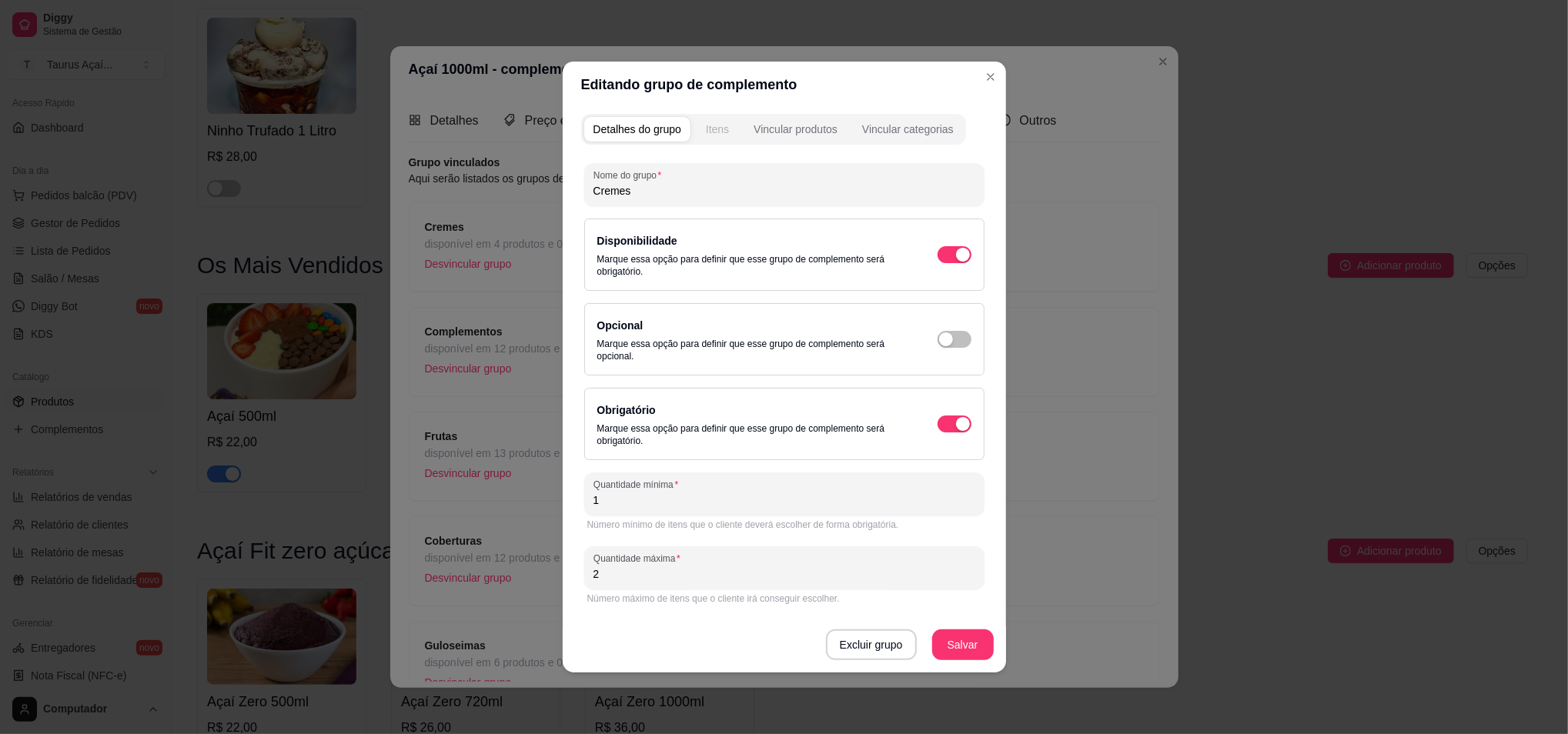
click at [719, 129] on div "Itens" at bounding box center [717, 129] width 23 height 16
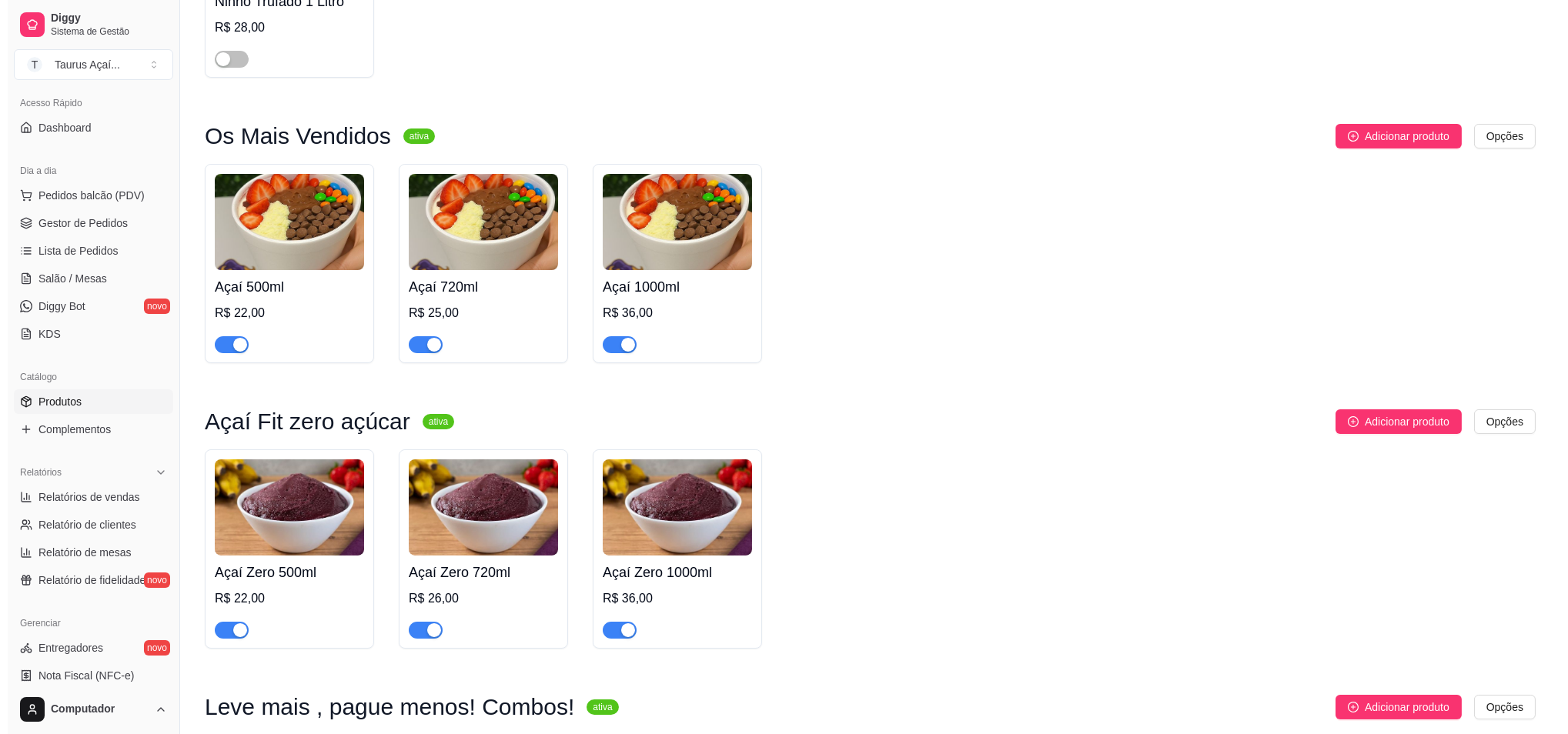
scroll to position [410, 0]
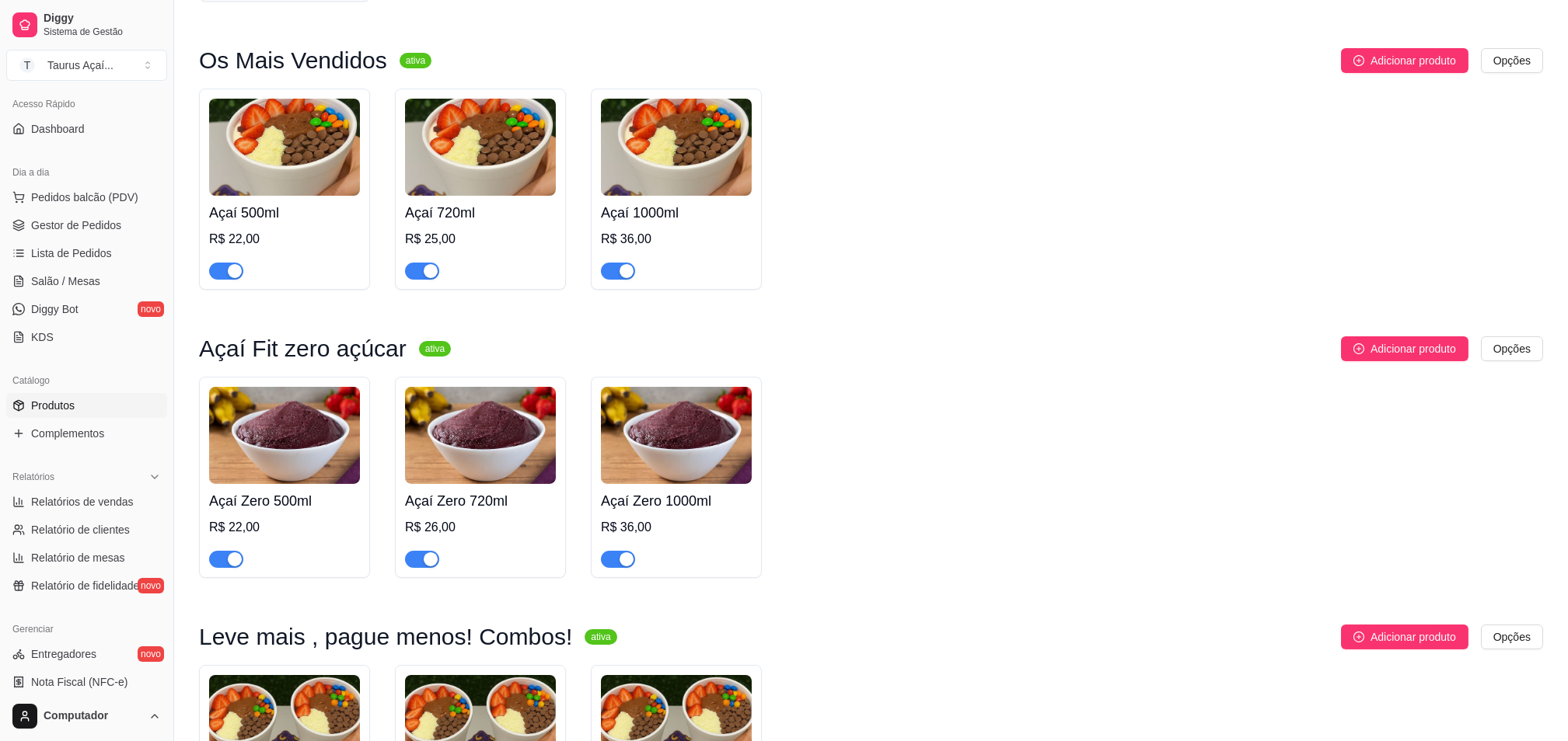
click at [287, 404] on img at bounding box center [284, 435] width 150 height 97
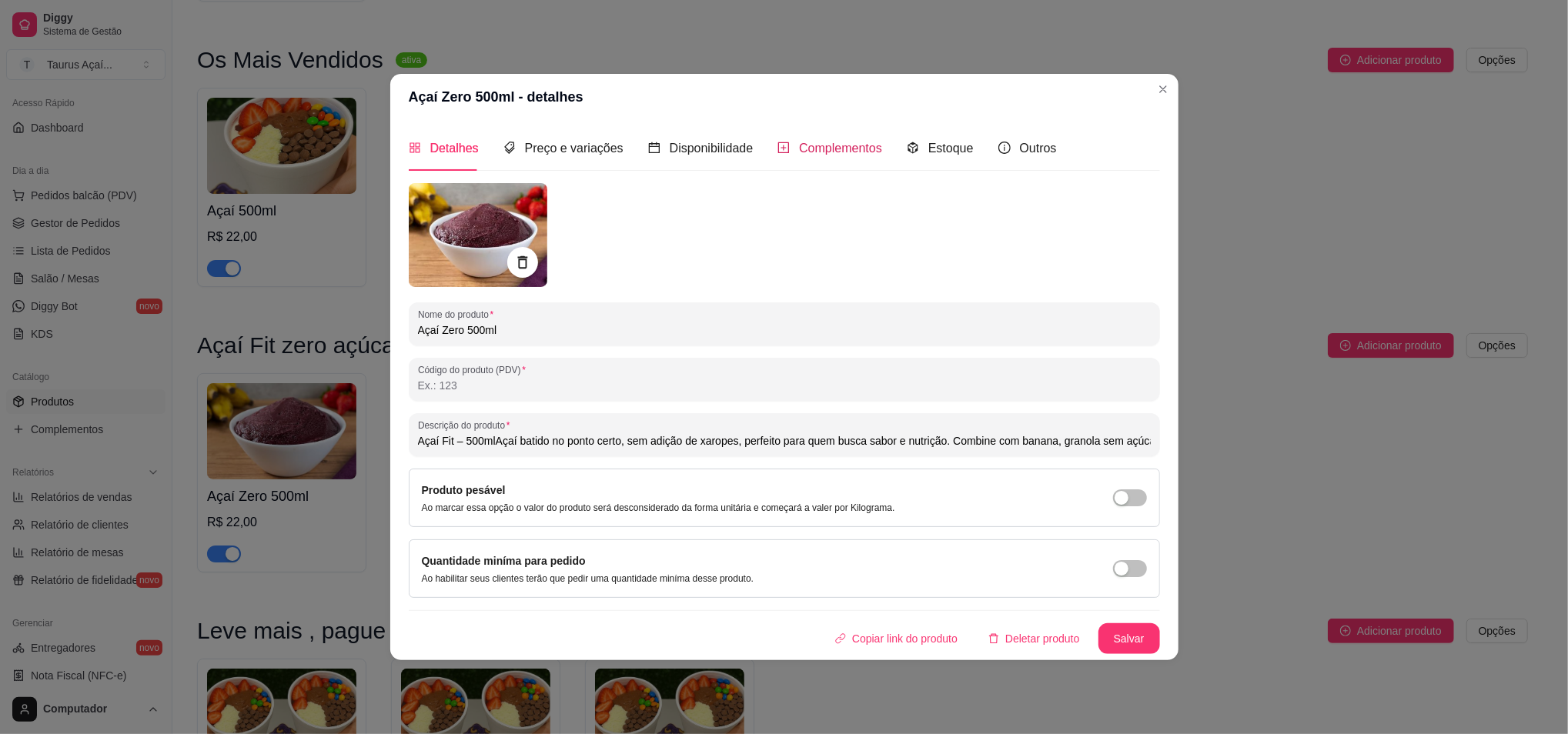
click at [819, 142] on span "Complementos" at bounding box center [840, 148] width 83 height 13
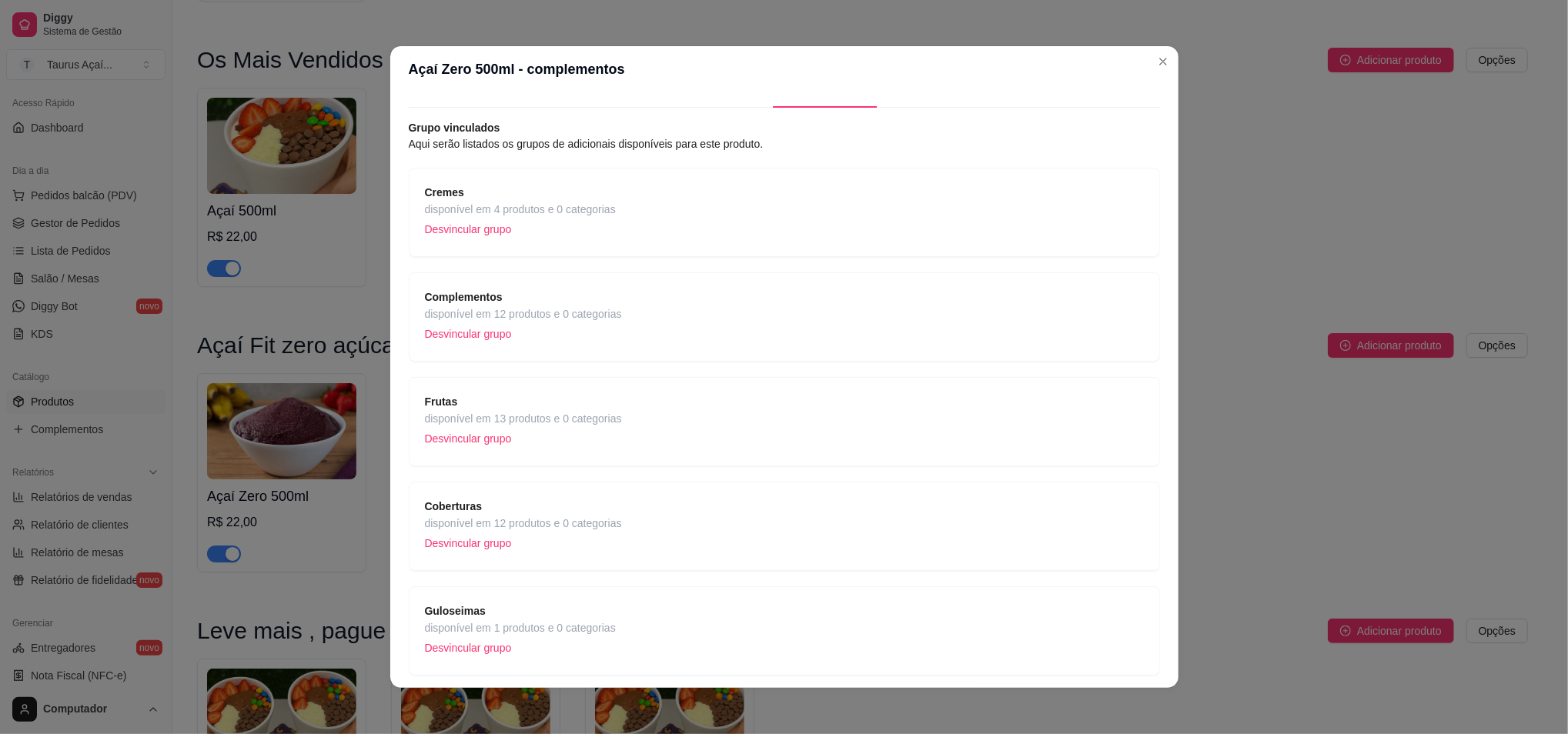
scroll to position [0, 0]
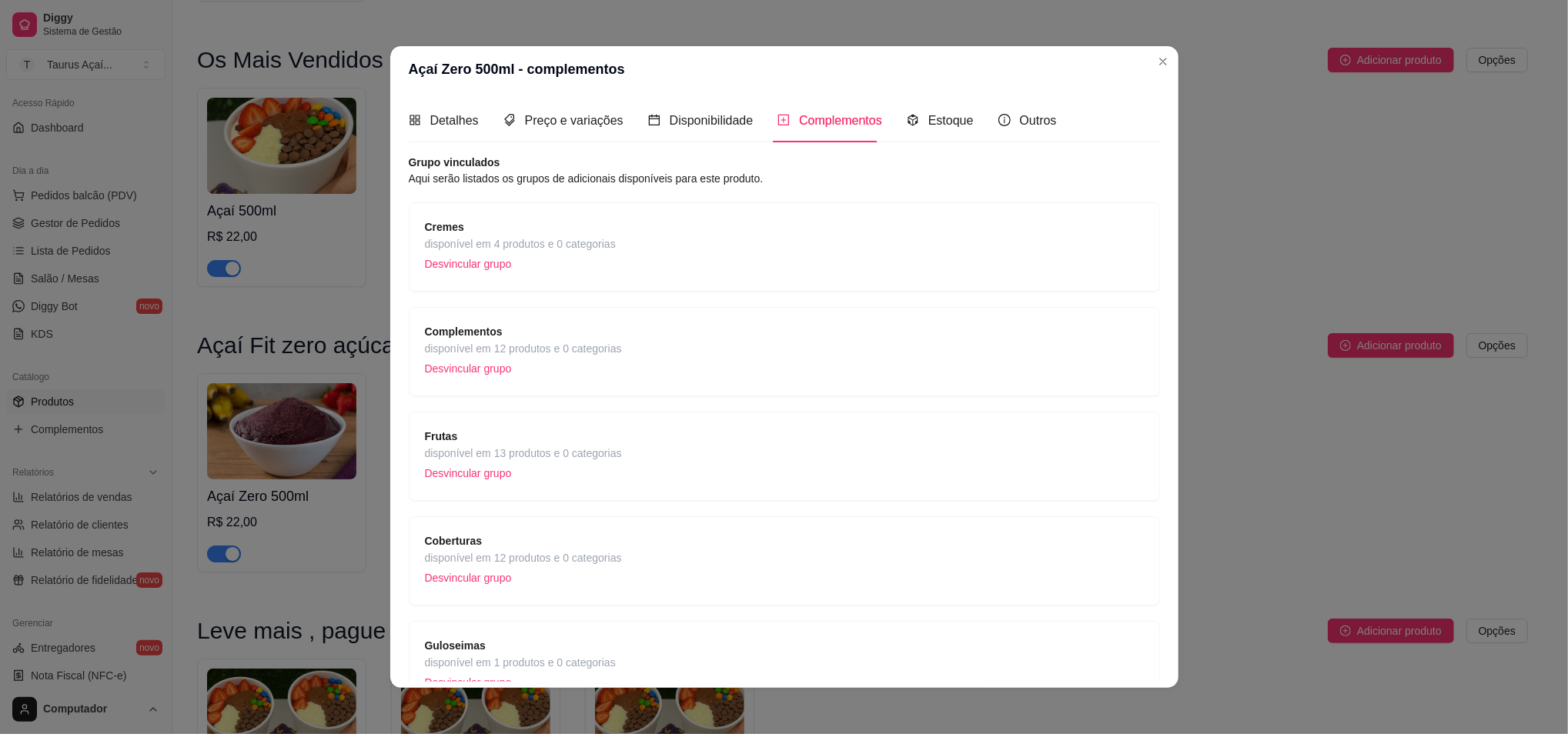
click at [900, 225] on div "Cremes disponível em 4 produtos e 0 categorias Desvincular grupo" at bounding box center [784, 247] width 719 height 57
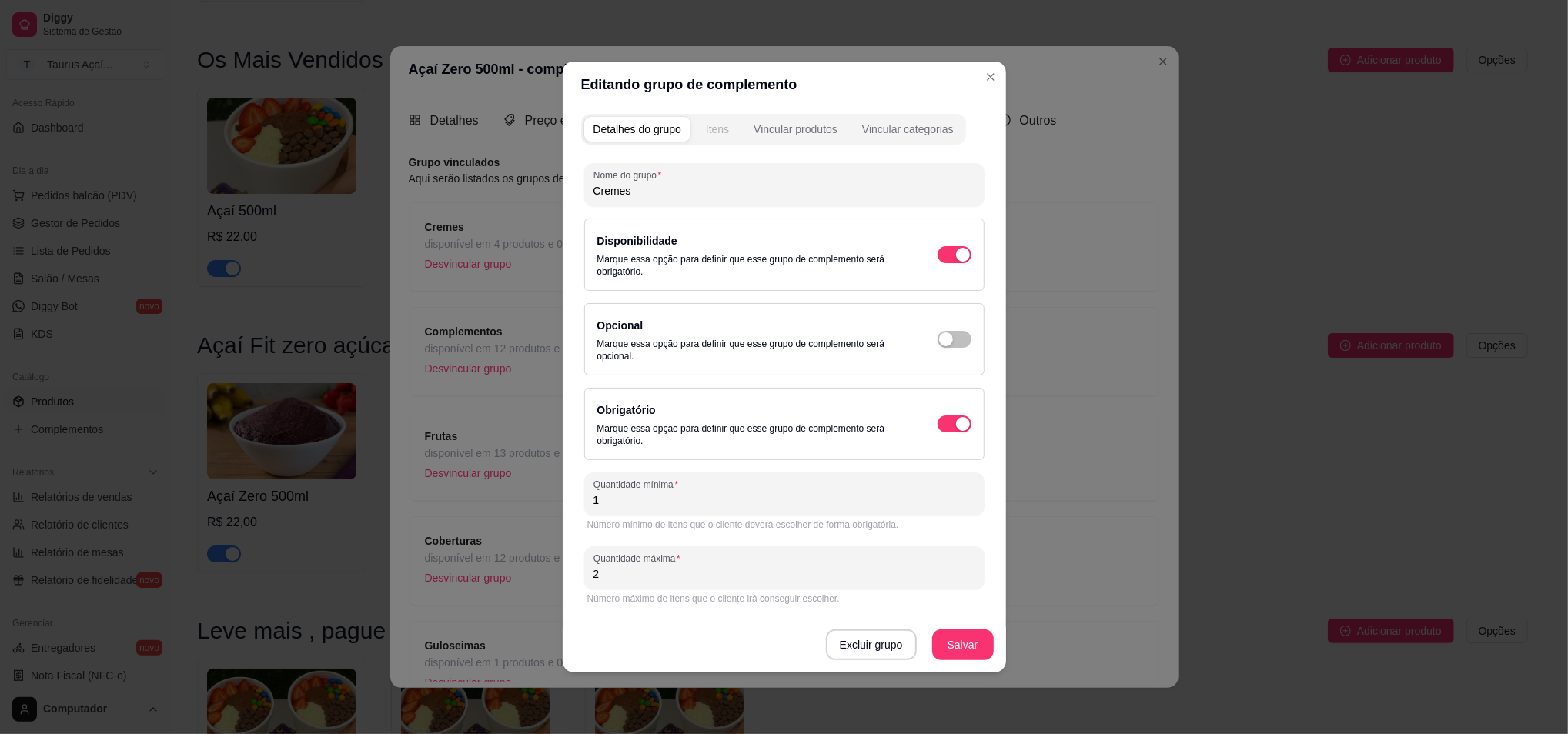
click at [720, 126] on div "Itens" at bounding box center [717, 129] width 23 height 16
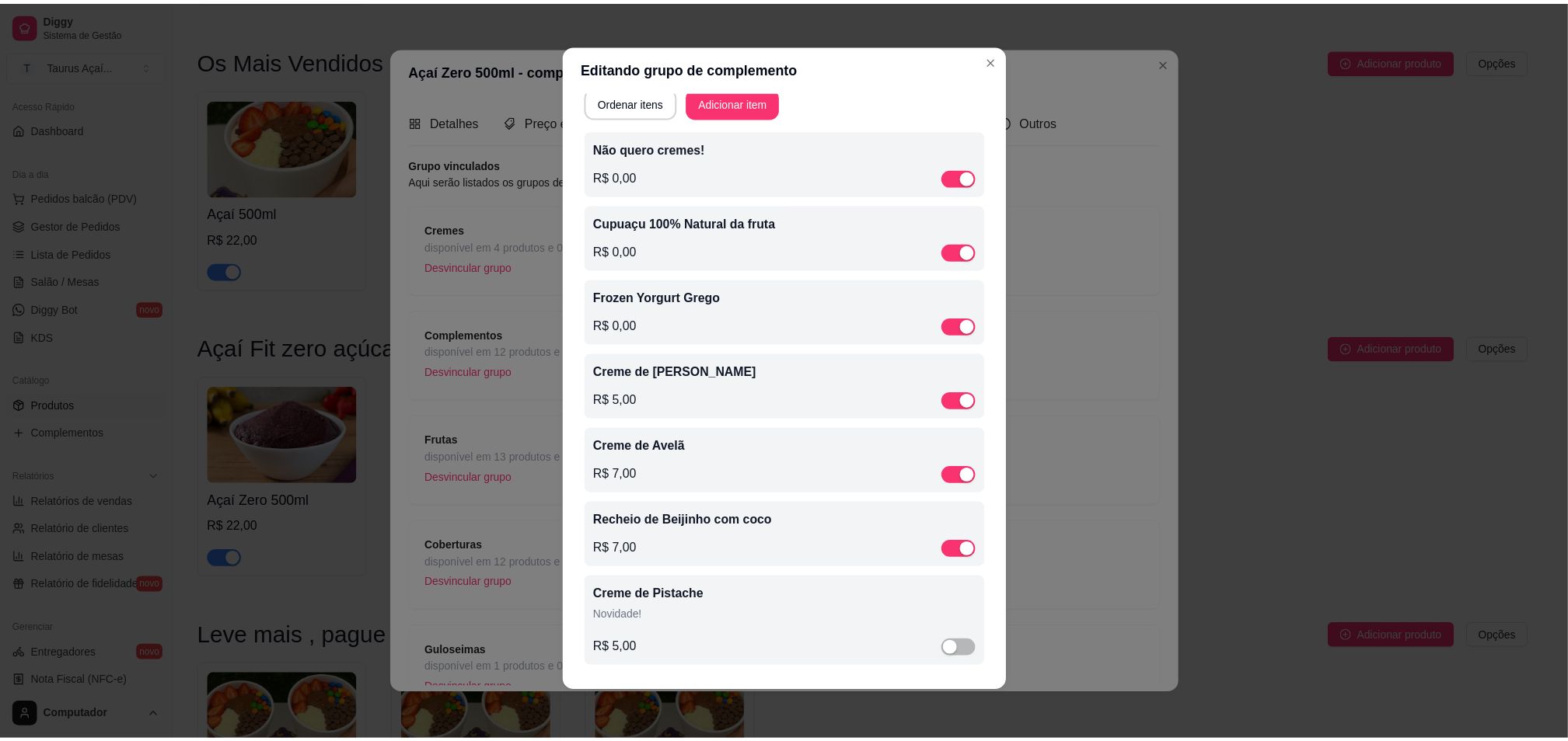
scroll to position [3, 0]
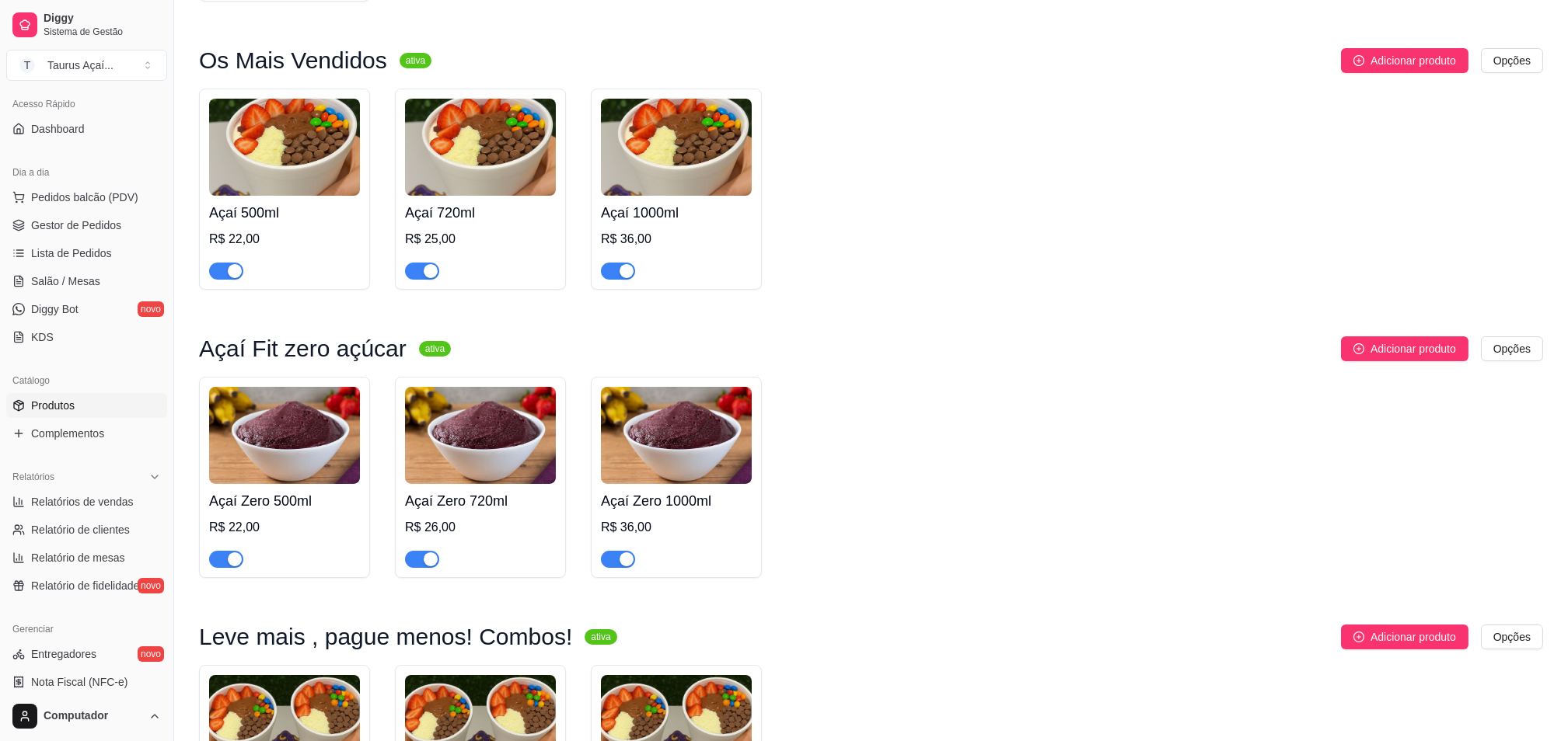
click at [480, 434] on img at bounding box center [480, 435] width 150 height 97
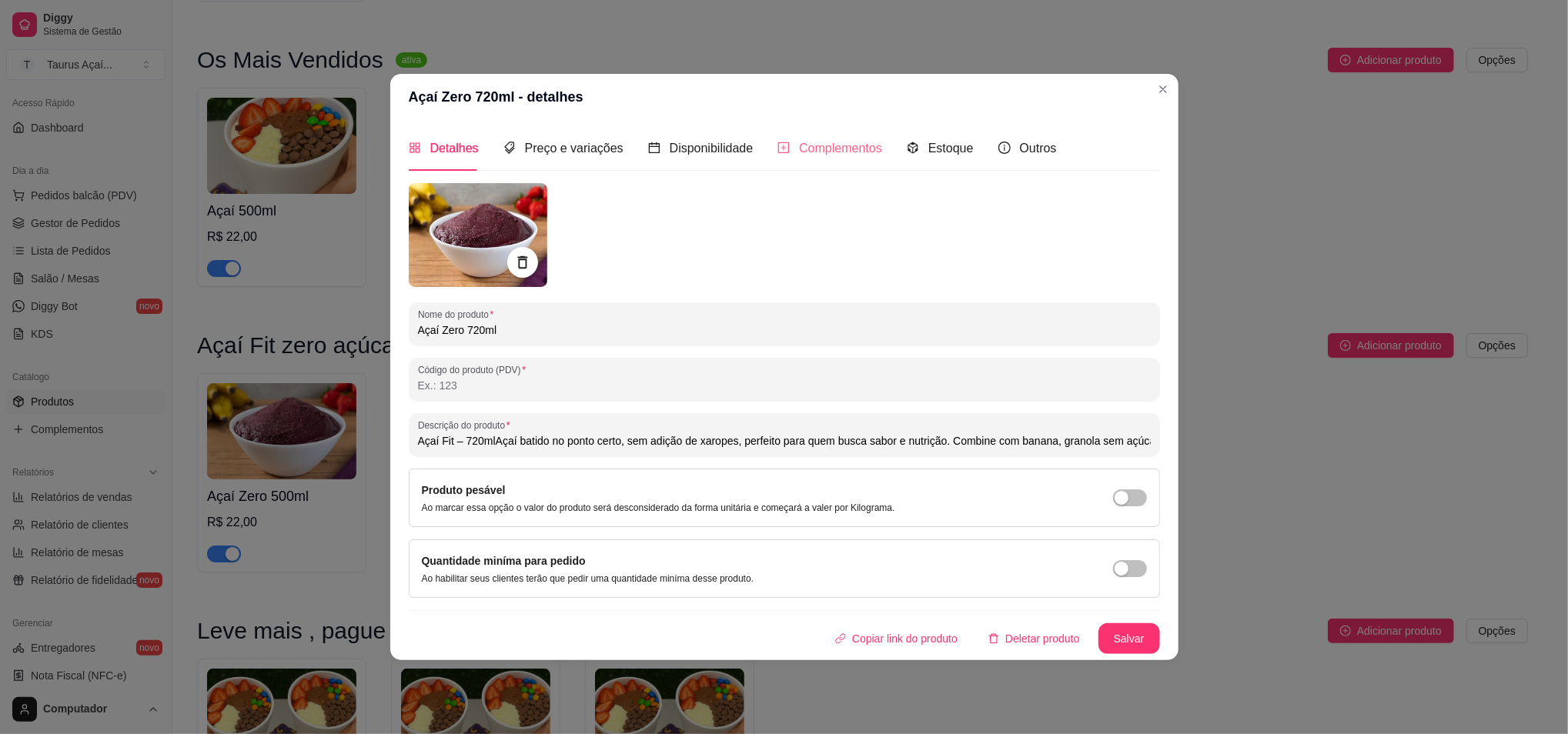
click at [810, 134] on div "Complementos" at bounding box center [829, 148] width 105 height 44
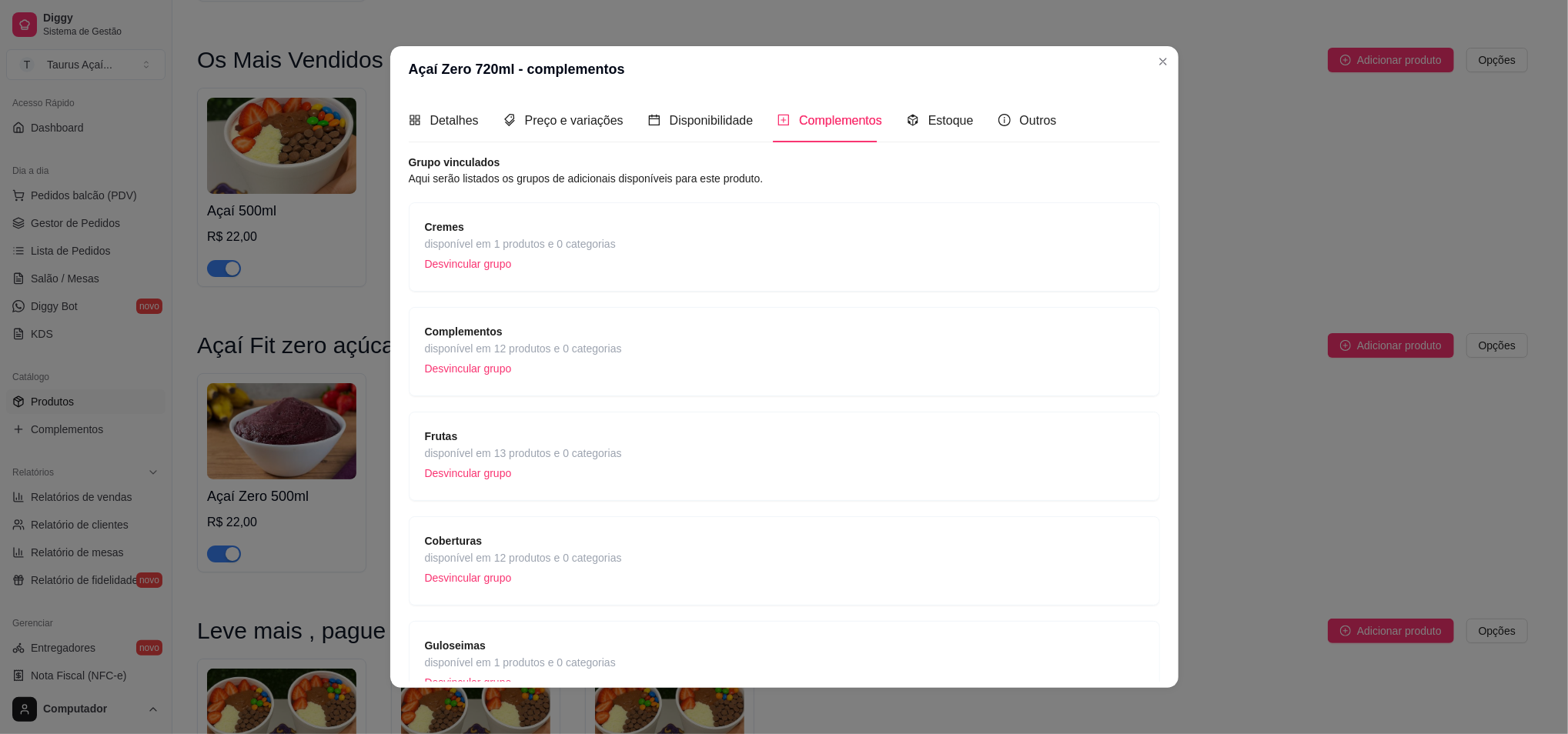
click at [961, 249] on div "Cremes disponível em 1 produtos e 0 categorias Desvincular grupo" at bounding box center [784, 247] width 719 height 57
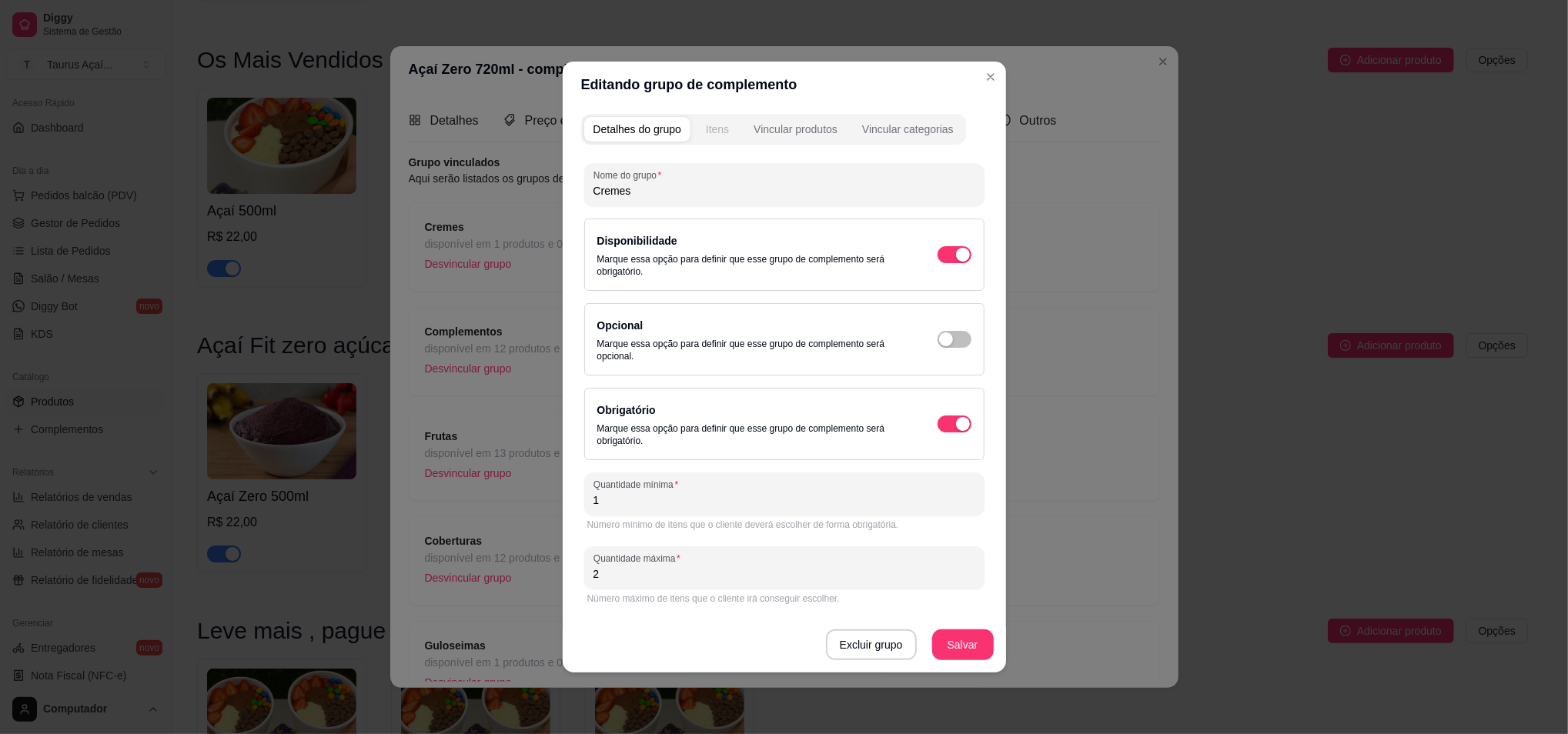
click at [713, 133] on div "Itens" at bounding box center [717, 129] width 23 height 16
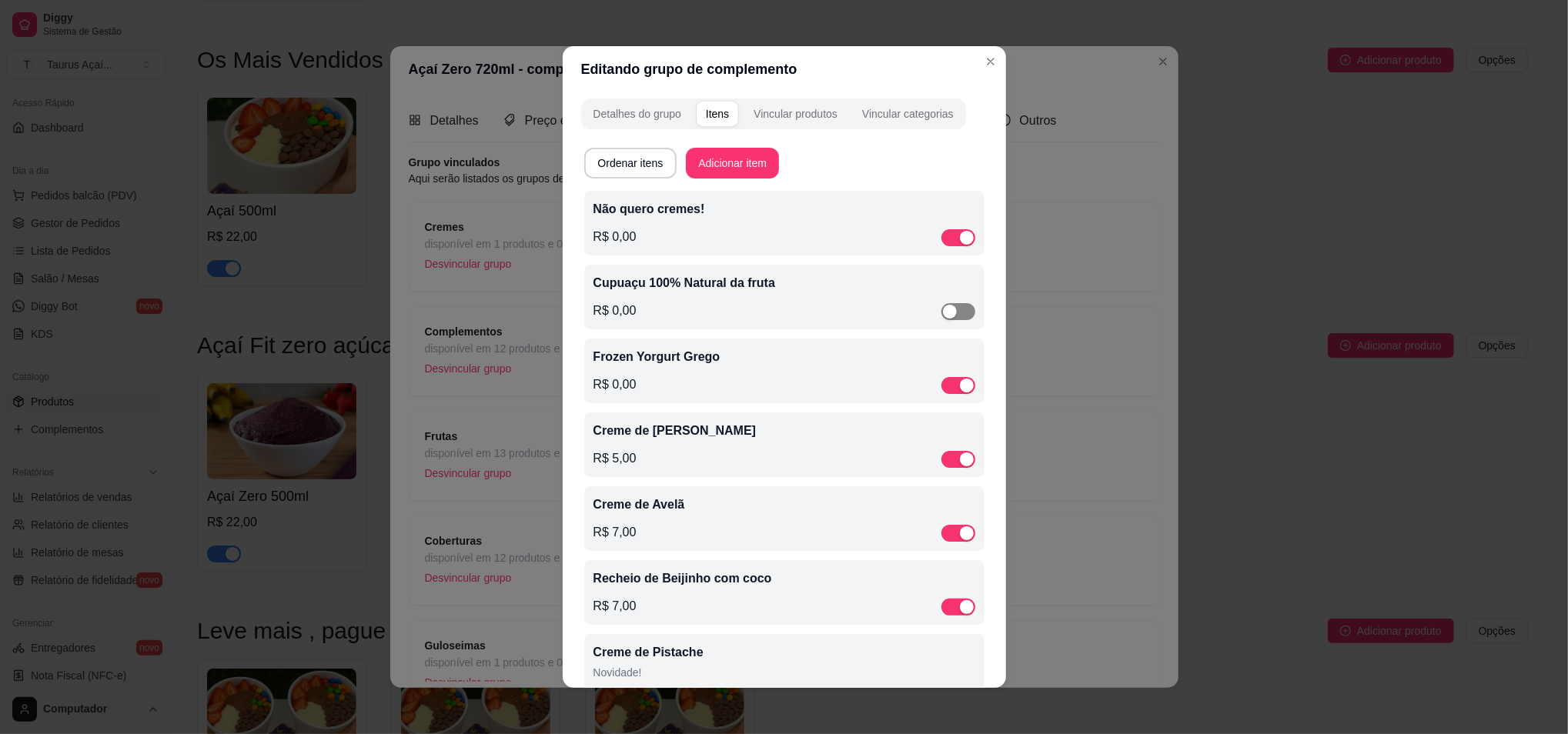
click at [942, 311] on span "button" at bounding box center [958, 312] width 34 height 17
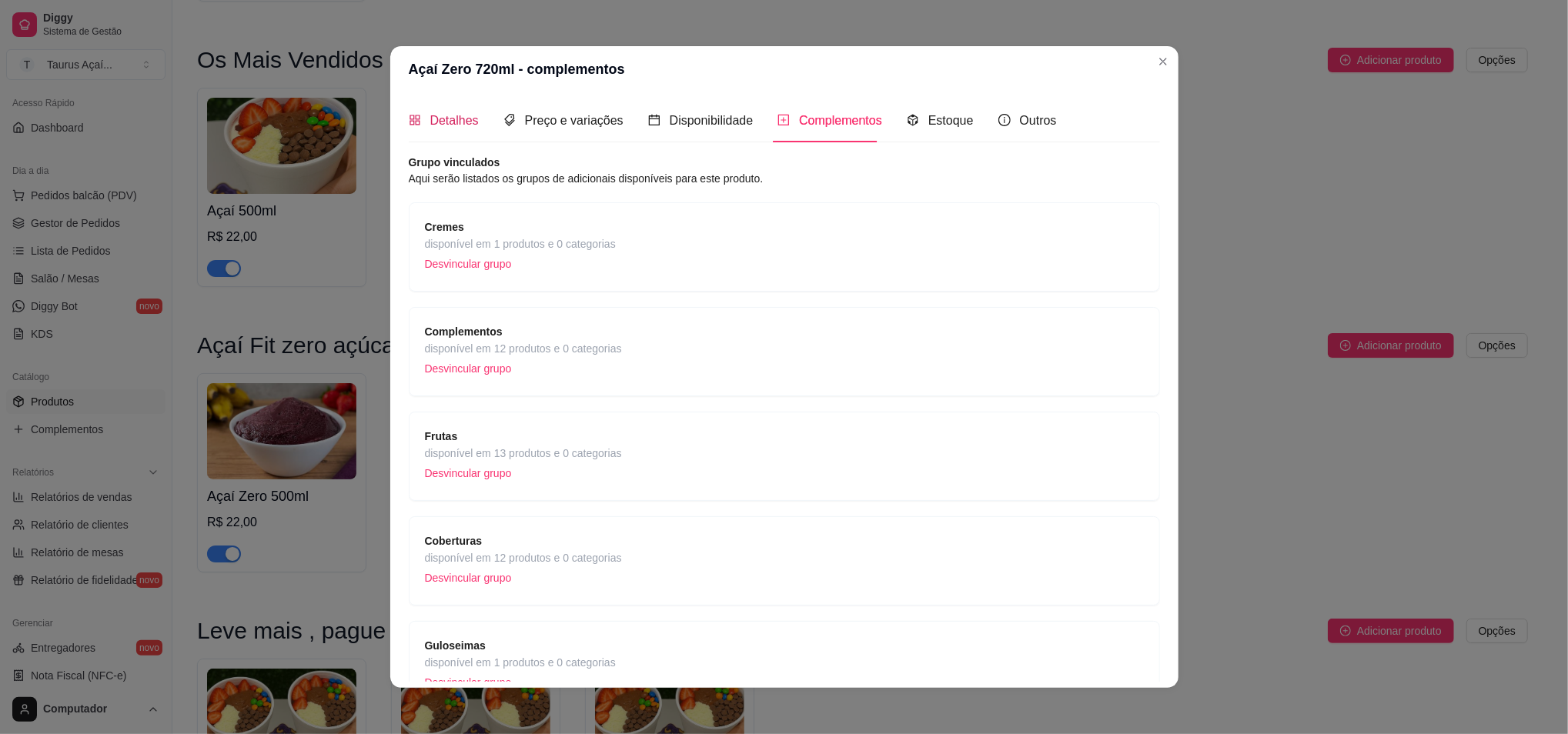
drag, startPoint x: 426, startPoint y: 129, endPoint x: 426, endPoint y: 119, distance: 10.0
click at [426, 129] on div "Detalhes" at bounding box center [443, 120] width 70 height 20
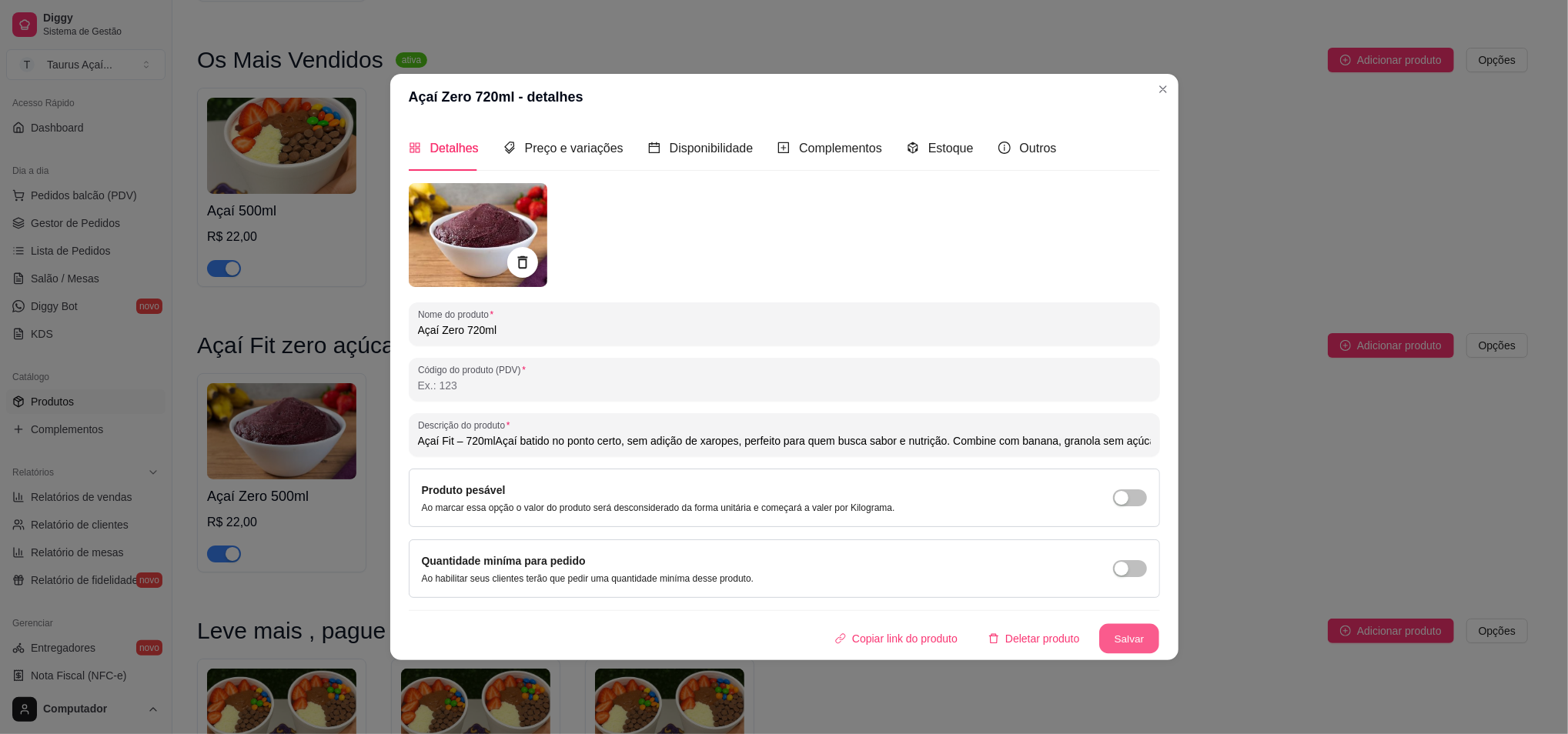
click at [1148, 642] on button "Salvar" at bounding box center [1129, 638] width 60 height 30
type input "Açaí Fit – 720mlAçaí batido no ponto certo, sem adição de xaropes, perfeito par…"
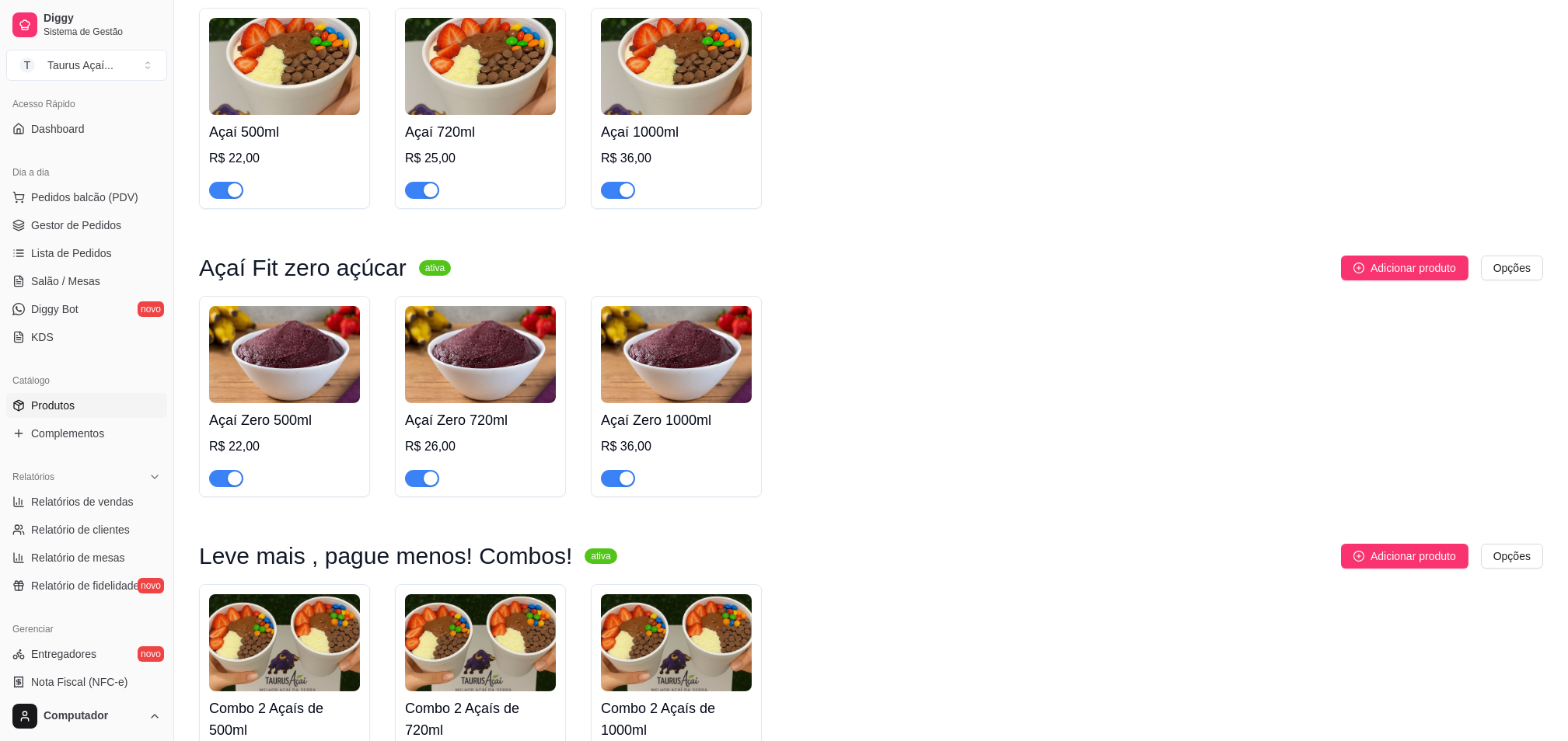
scroll to position [621, 0]
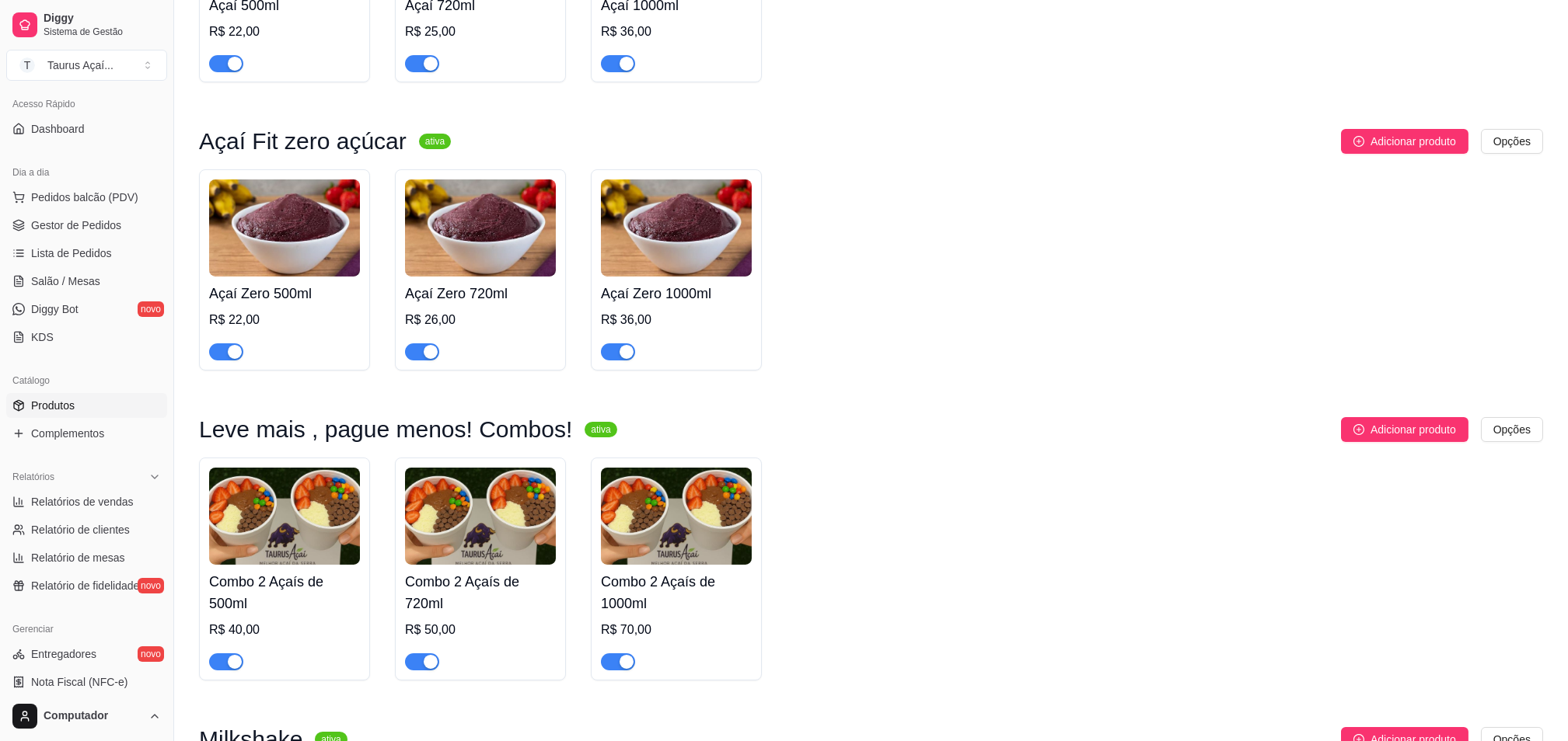
click at [674, 275] on img at bounding box center [676, 228] width 150 height 97
click at [87, 250] on span "Lista de Pedidos" at bounding box center [71, 253] width 81 height 16
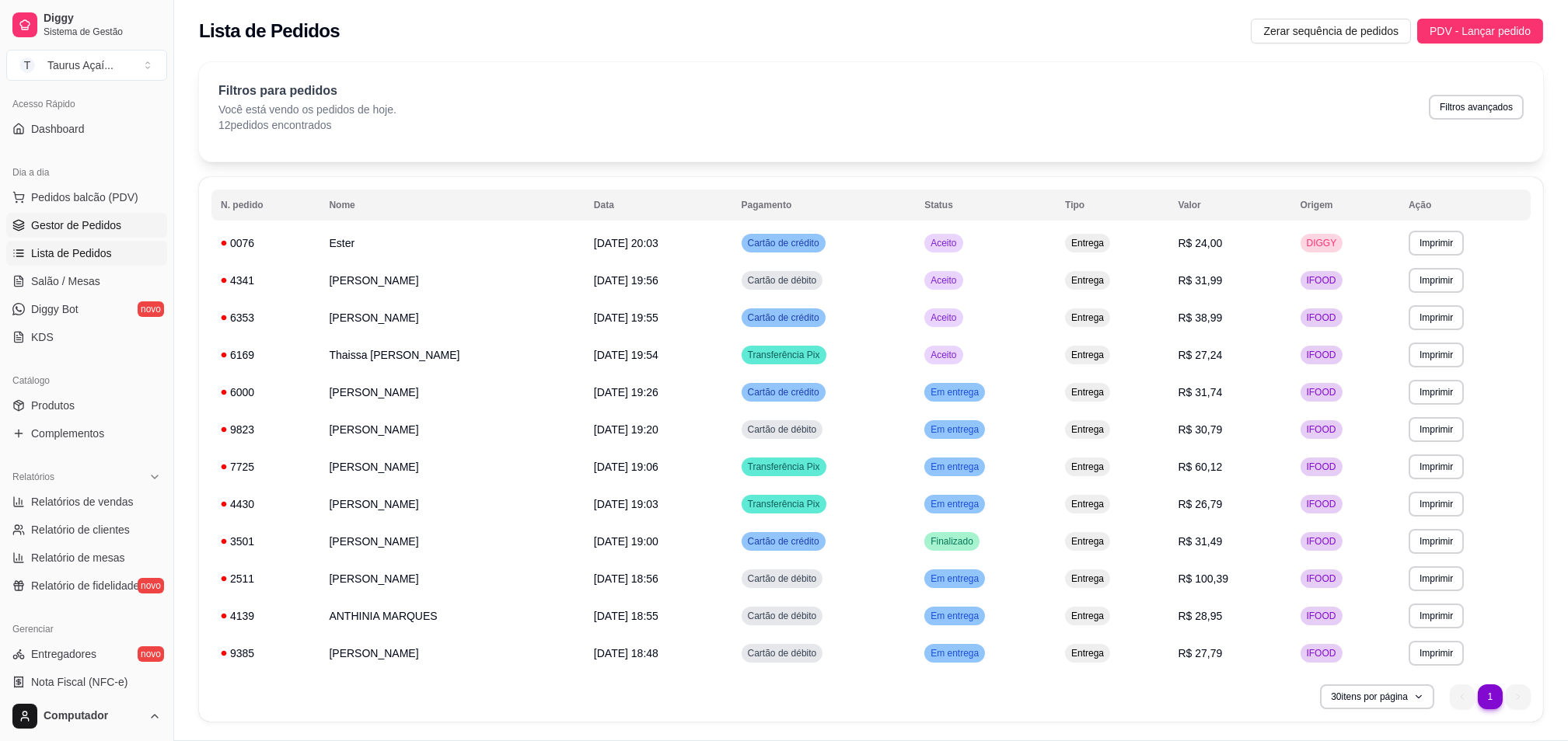
click at [53, 221] on span "Gestor de Pedidos" at bounding box center [76, 226] width 90 height 16
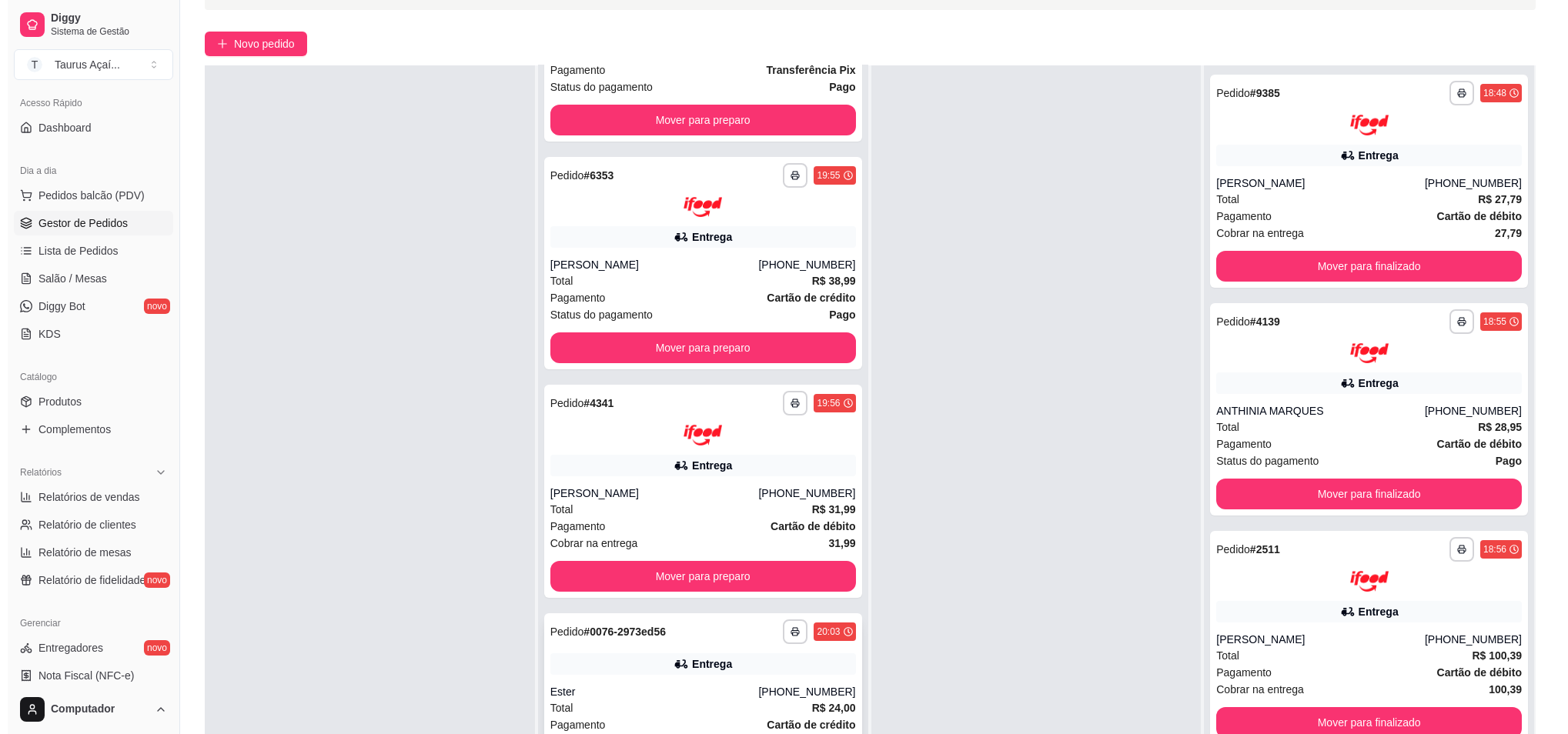
scroll to position [234, 0]
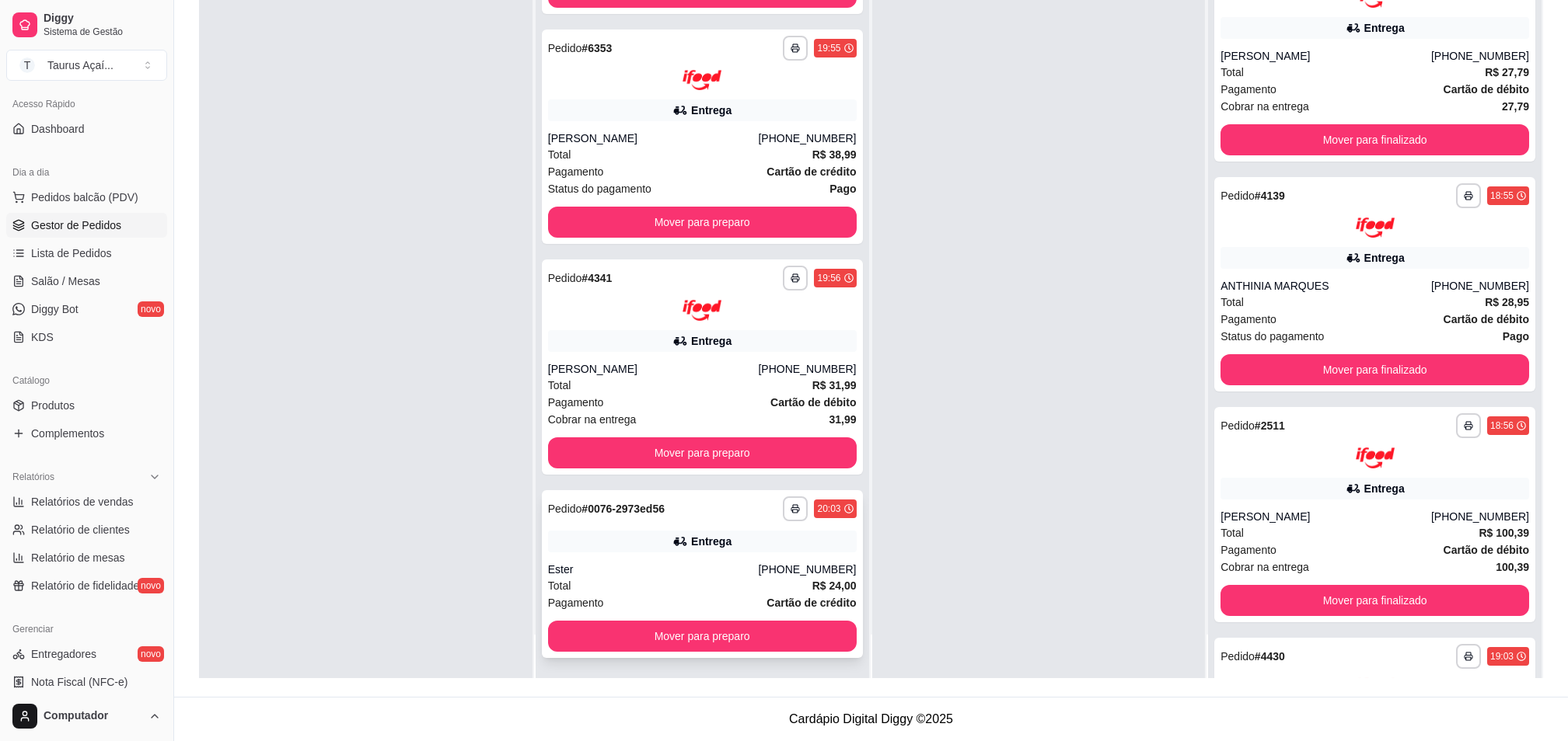
click at [634, 577] on div "Total R$ 24,00" at bounding box center [702, 586] width 309 height 17
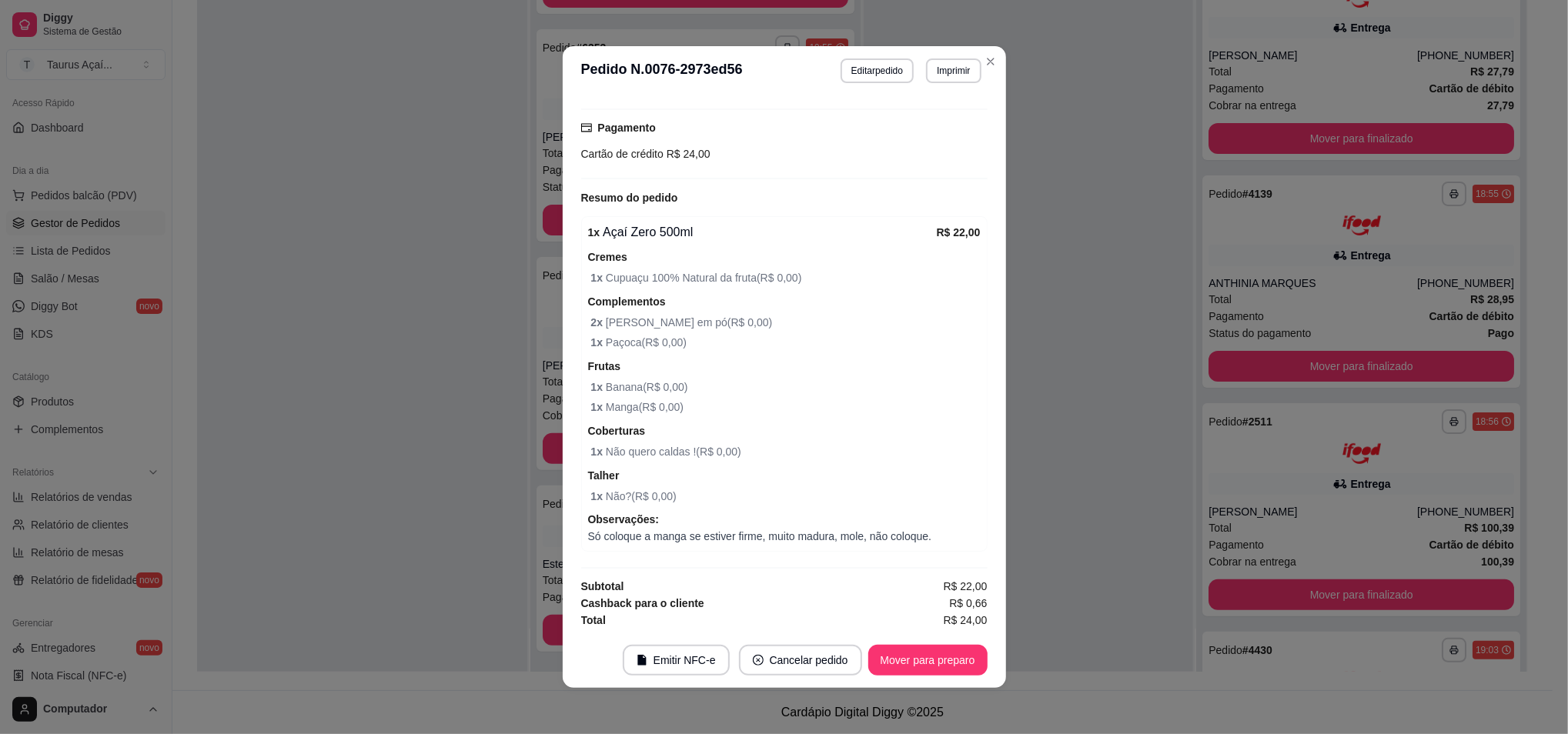
scroll to position [471, 0]
click at [933, 663] on button "Mover para preparo" at bounding box center [927, 660] width 119 height 31
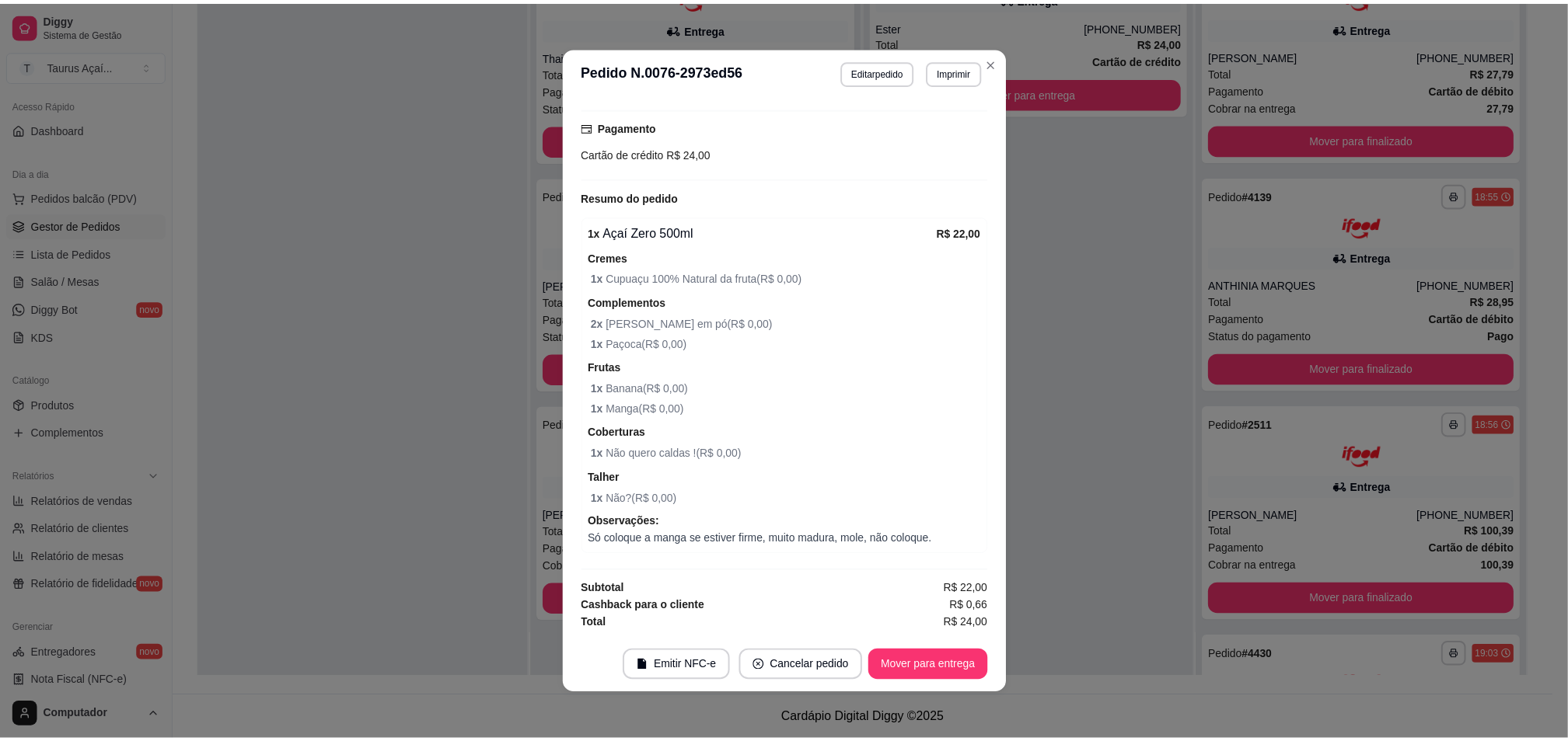
scroll to position [399, 0]
